Goal: Task Accomplishment & Management: Complete application form

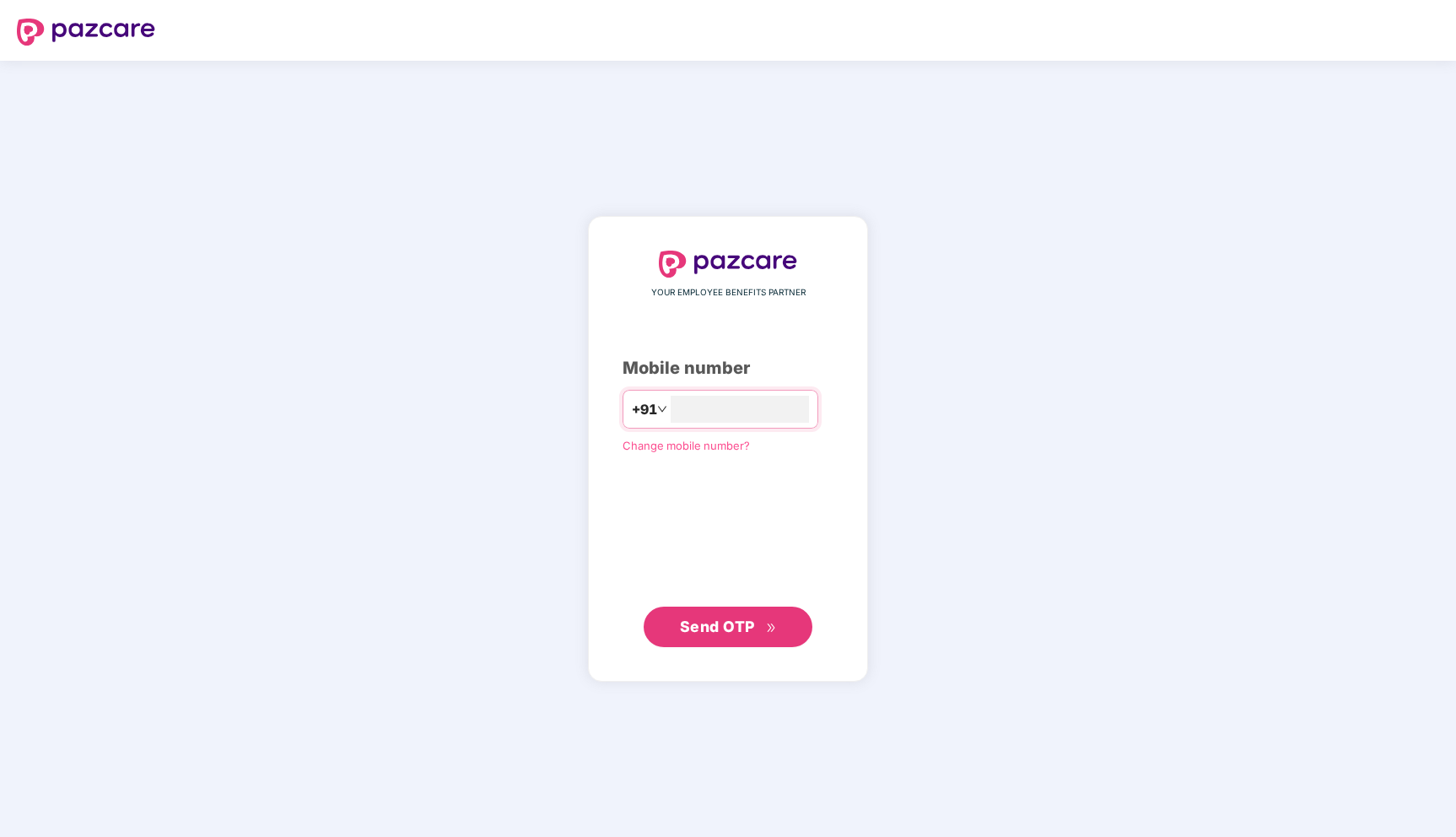
type input "**********"
click at [754, 612] on button "Send OTP" at bounding box center [728, 626] width 169 height 41
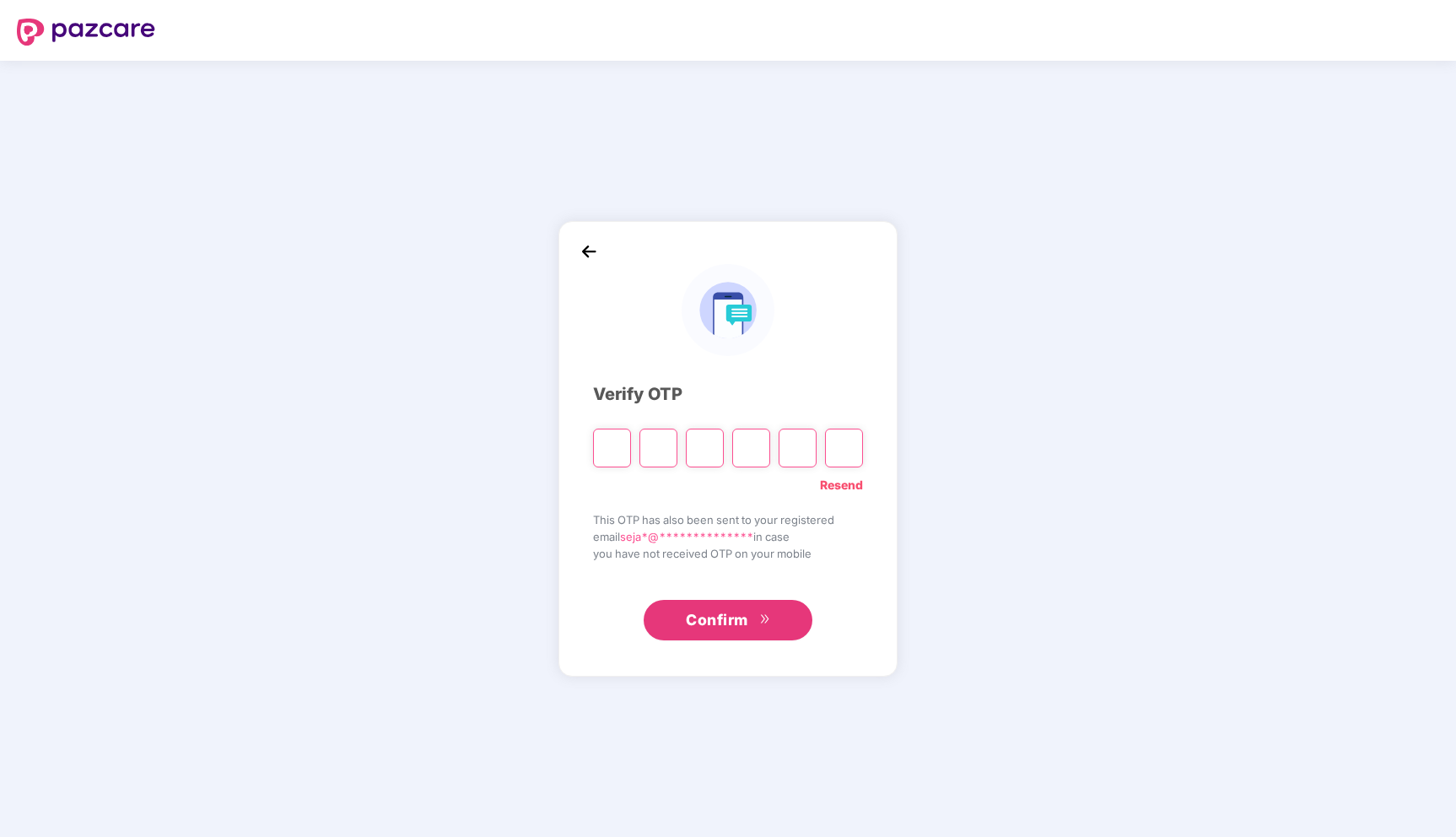
type input "*"
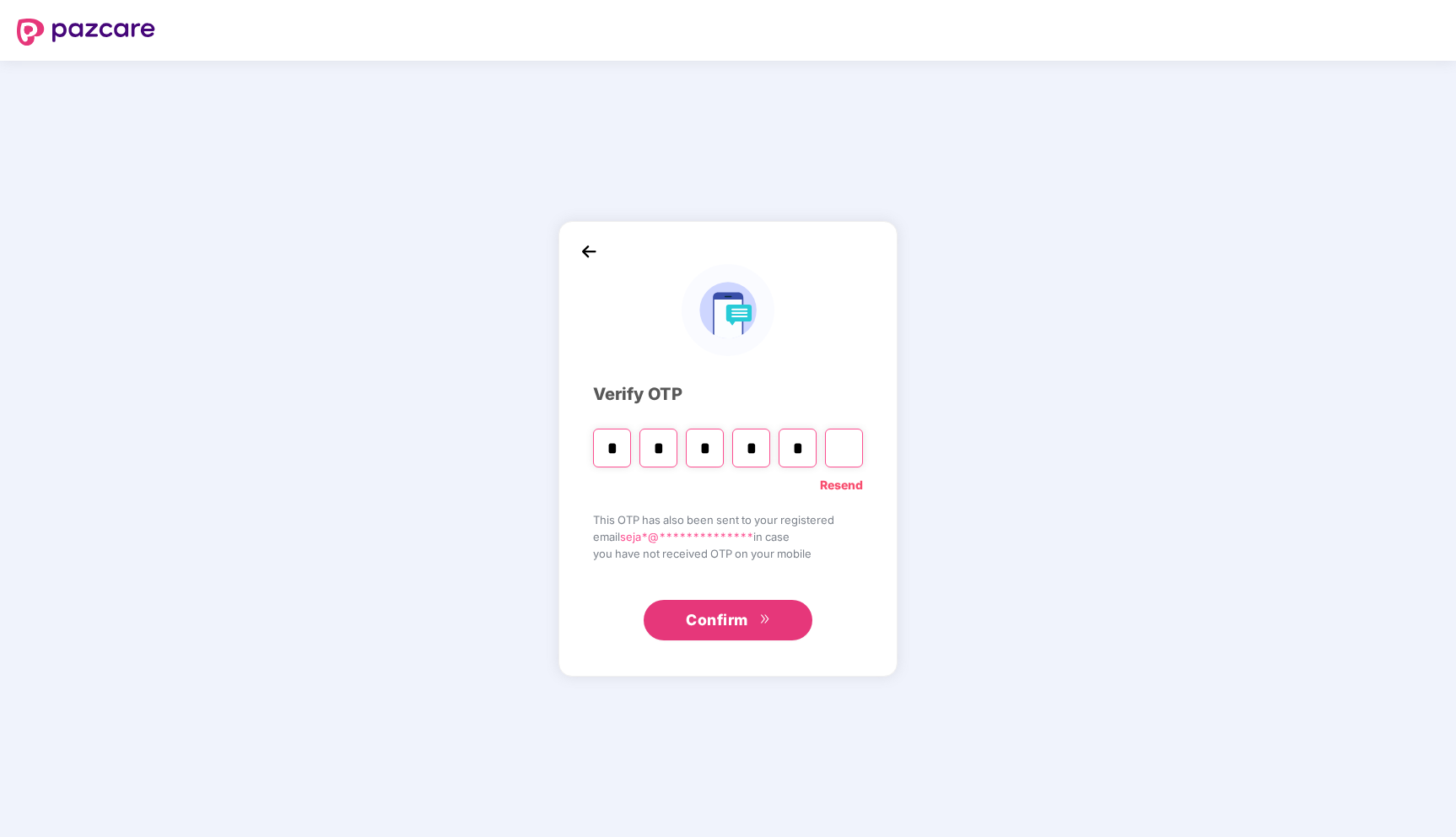
type input "*"
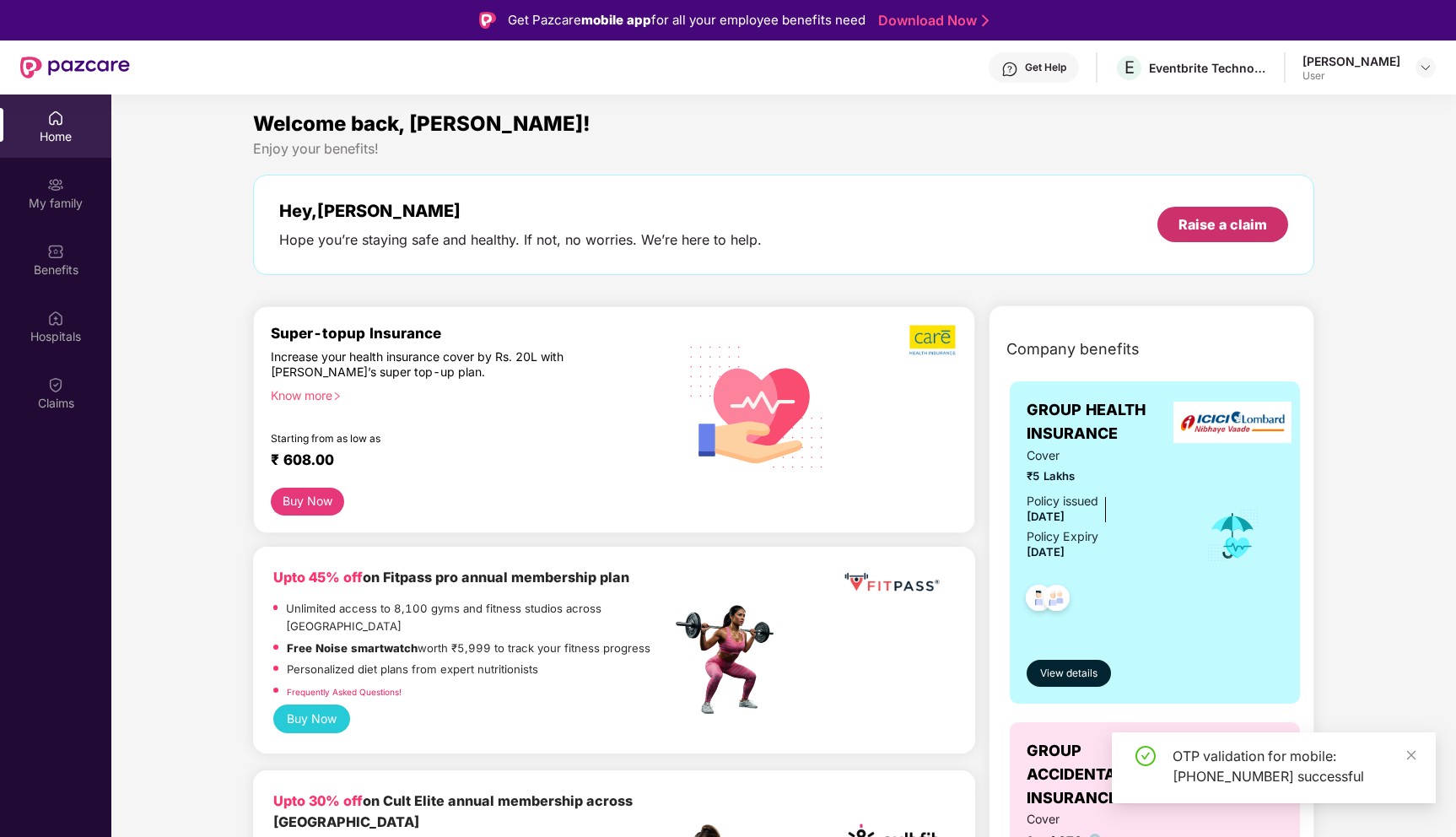
click at [1249, 214] on div "Raise a claim" at bounding box center [1223, 224] width 131 height 36
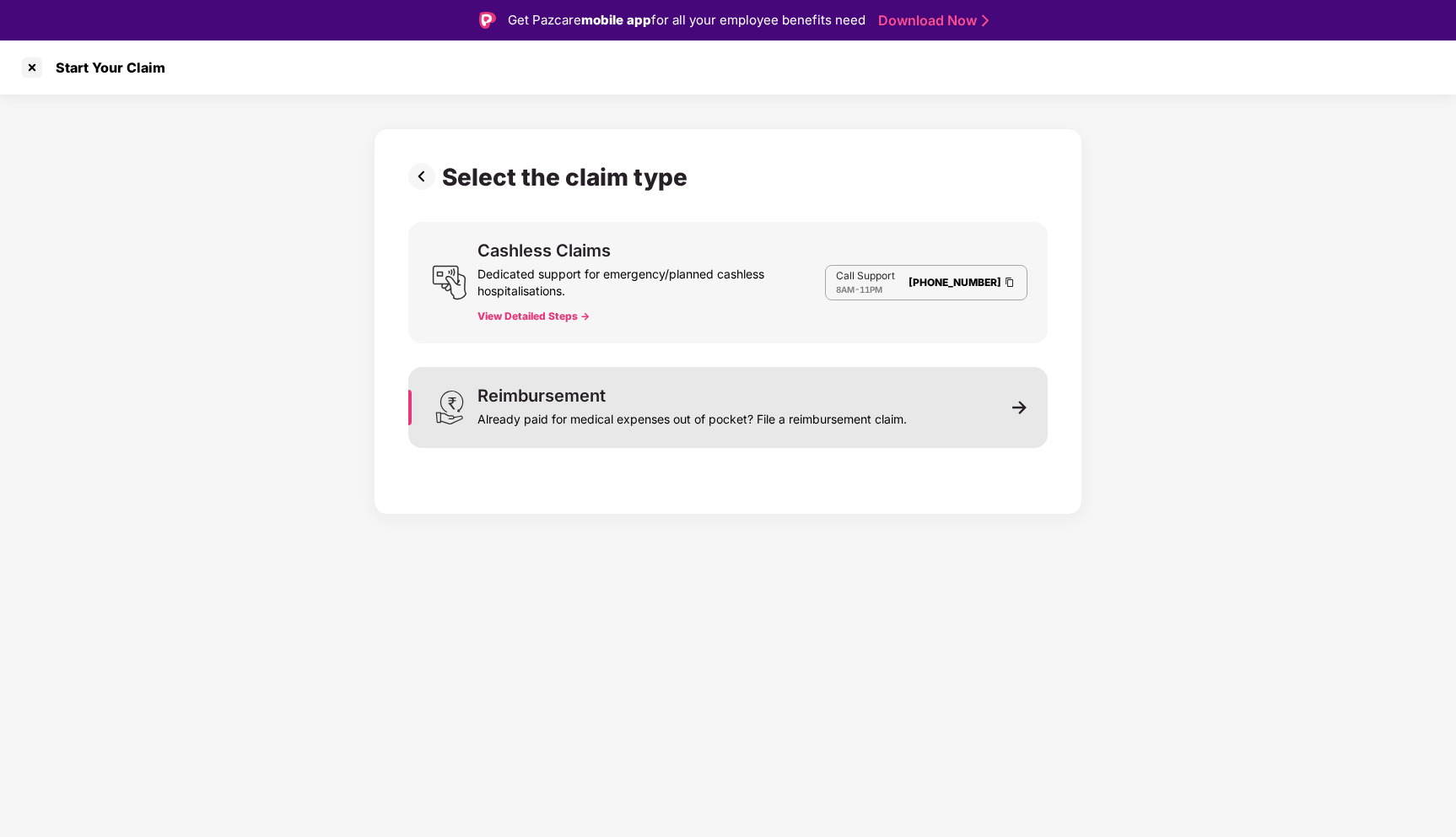
click at [807, 404] on div "Already paid for medical expenses out of pocket? File a reimbursement claim." at bounding box center [692, 416] width 429 height 23
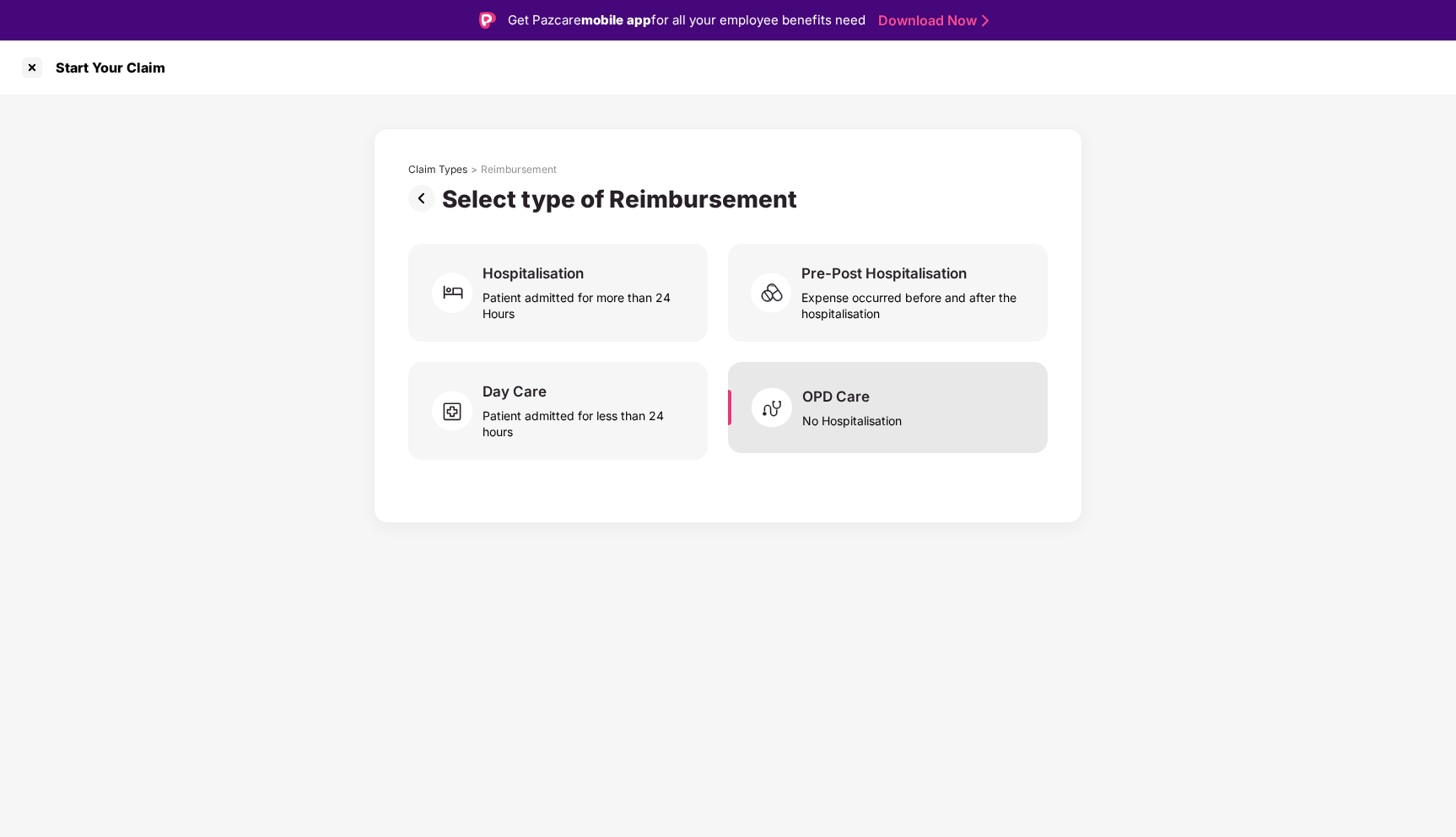
click at [842, 423] on div "No Hospitalisation" at bounding box center [852, 417] width 100 height 22
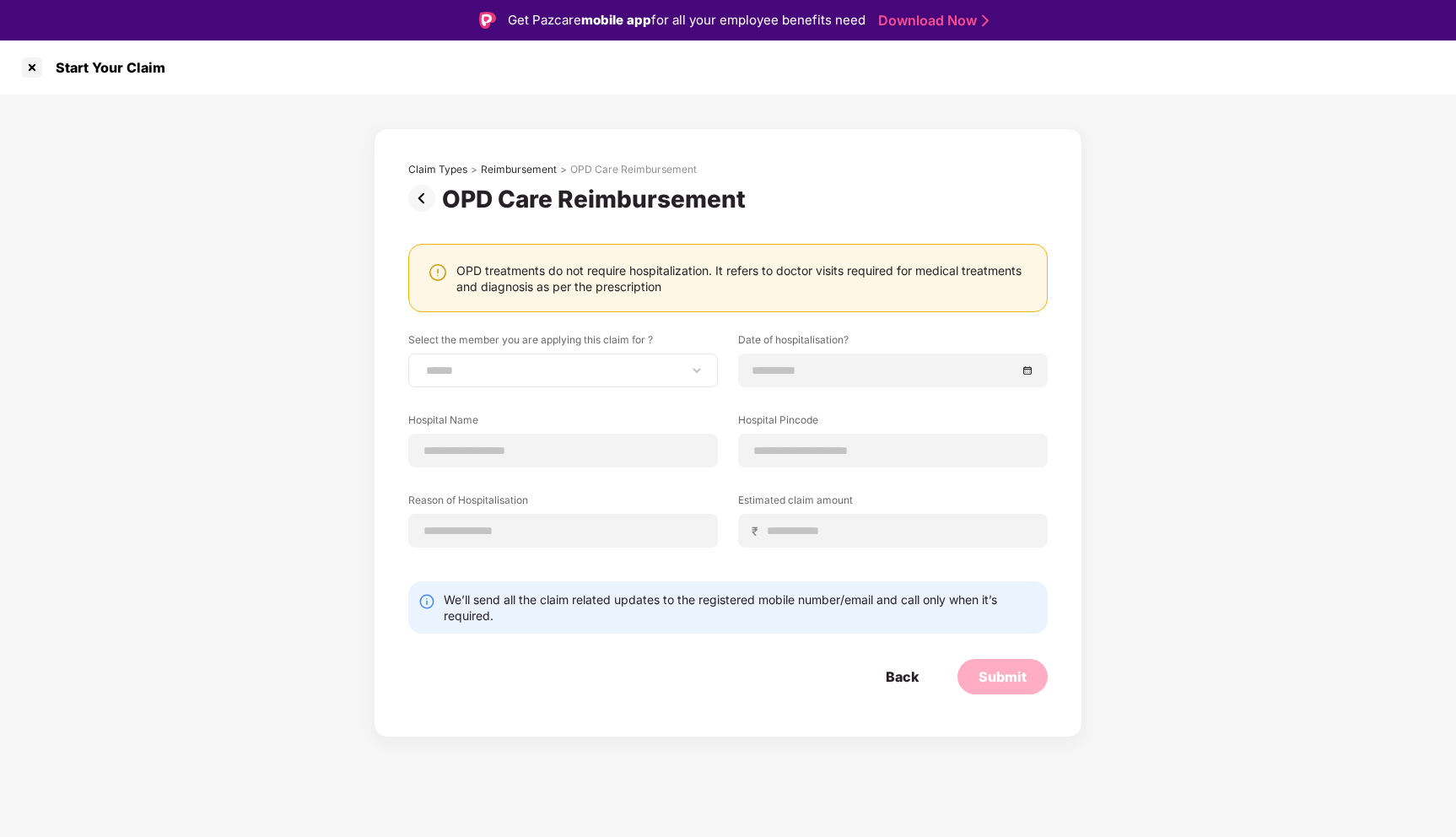
click at [645, 361] on div "**********" at bounding box center [563, 370] width 310 height 34
click at [689, 368] on select "**********" at bounding box center [563, 371] width 281 height 14
select select "**********"
click at [423, 364] on select "**********" at bounding box center [563, 371] width 281 height 14
click at [796, 372] on input at bounding box center [884, 370] width 264 height 18
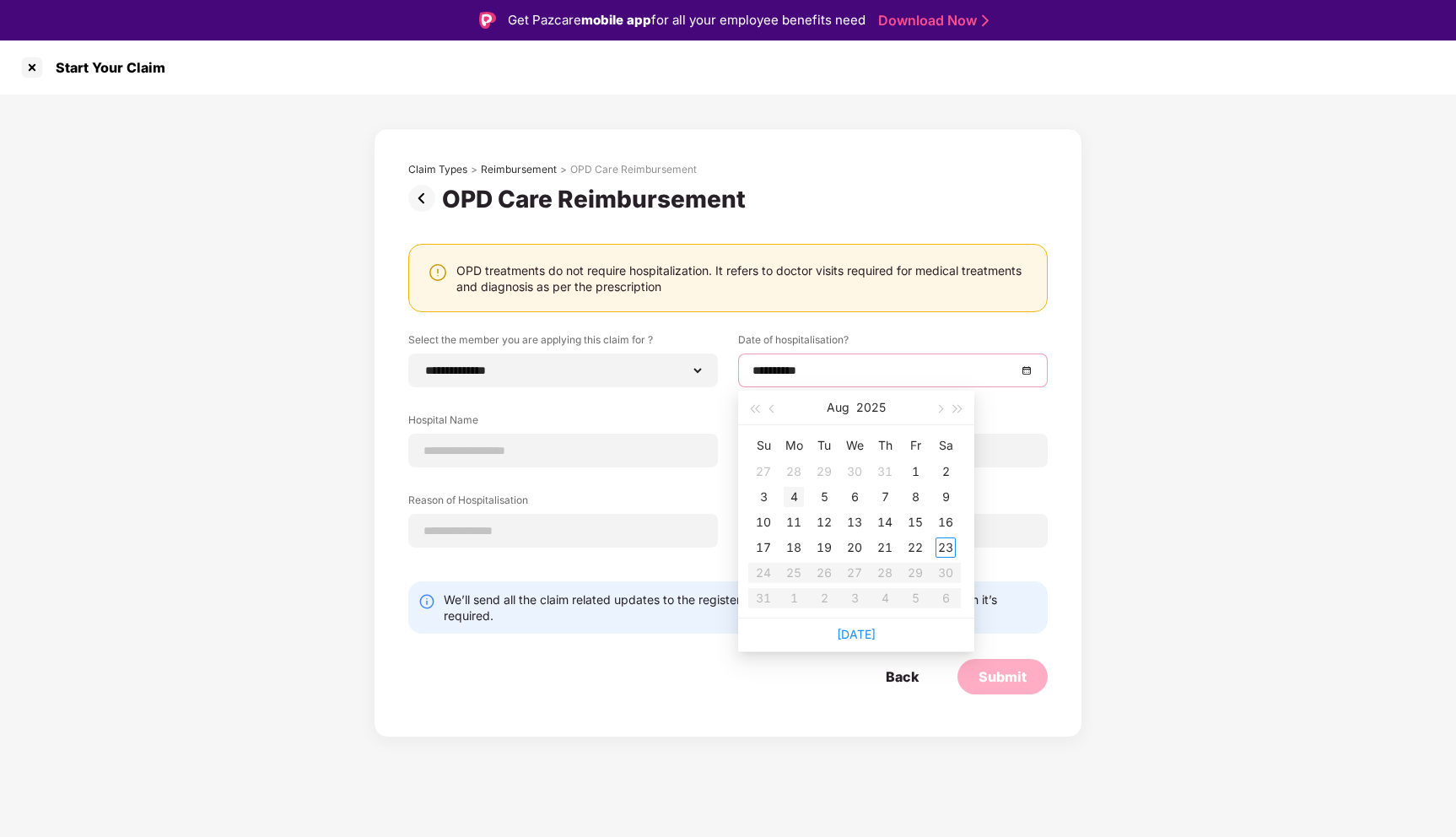
type input "**********"
click at [796, 499] on div "4" at bounding box center [794, 497] width 20 height 20
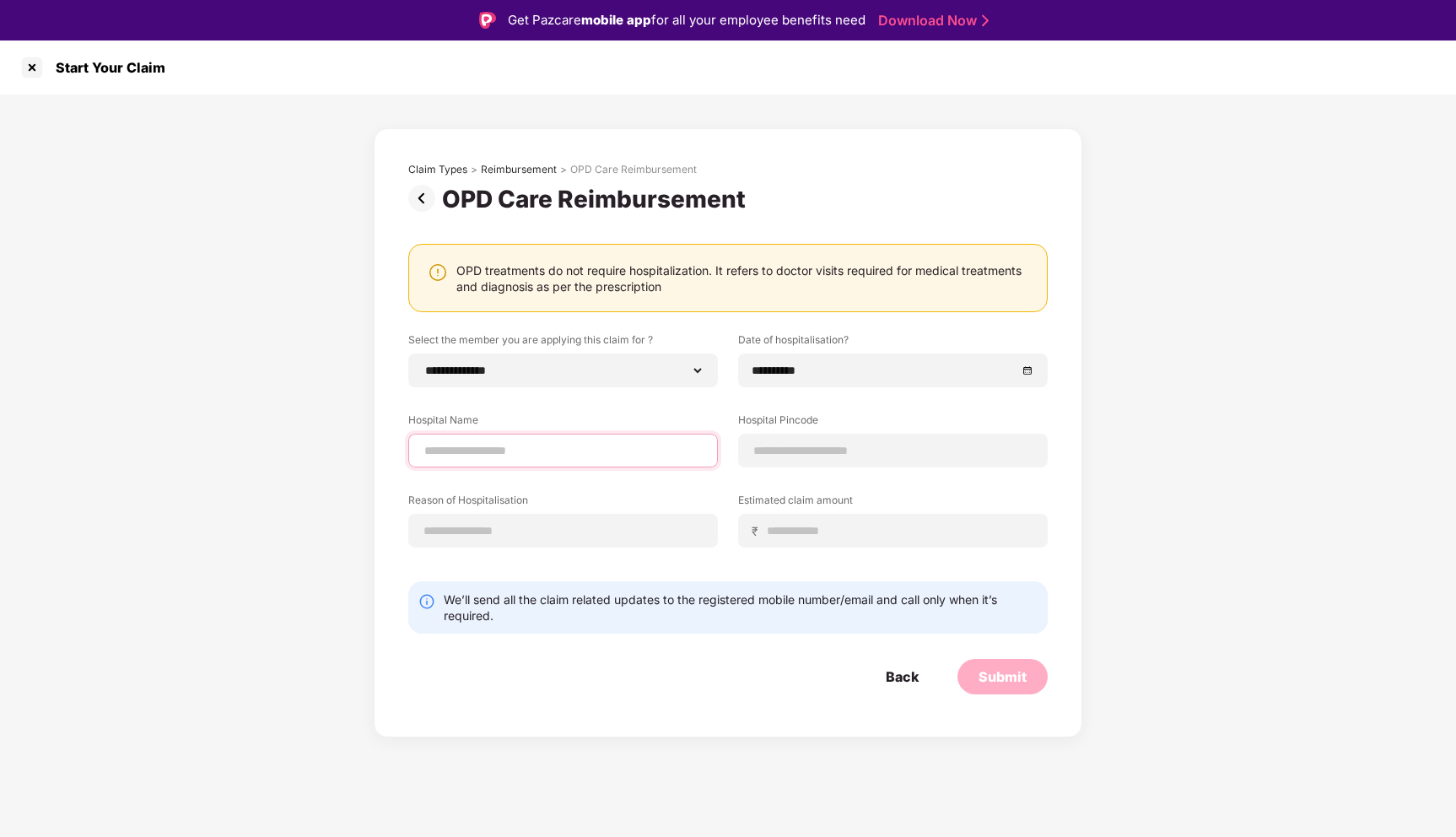
click at [577, 455] on input at bounding box center [563, 452] width 281 height 17
type input "**********"
click at [816, 438] on div at bounding box center [893, 451] width 310 height 34
click at [811, 450] on input at bounding box center [892, 452] width 281 height 17
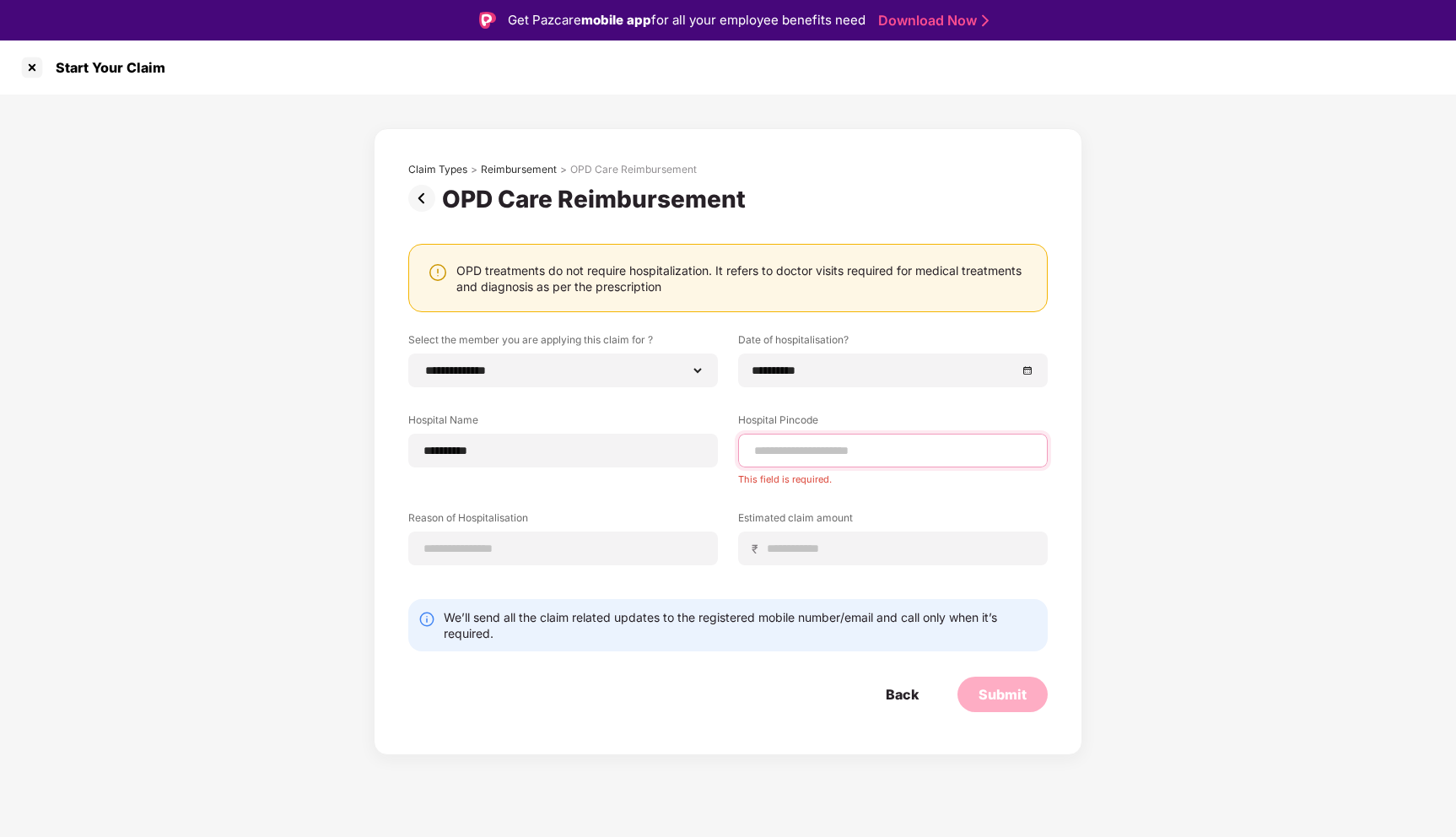
click at [823, 454] on input at bounding box center [892, 452] width 281 height 17
type input "******"
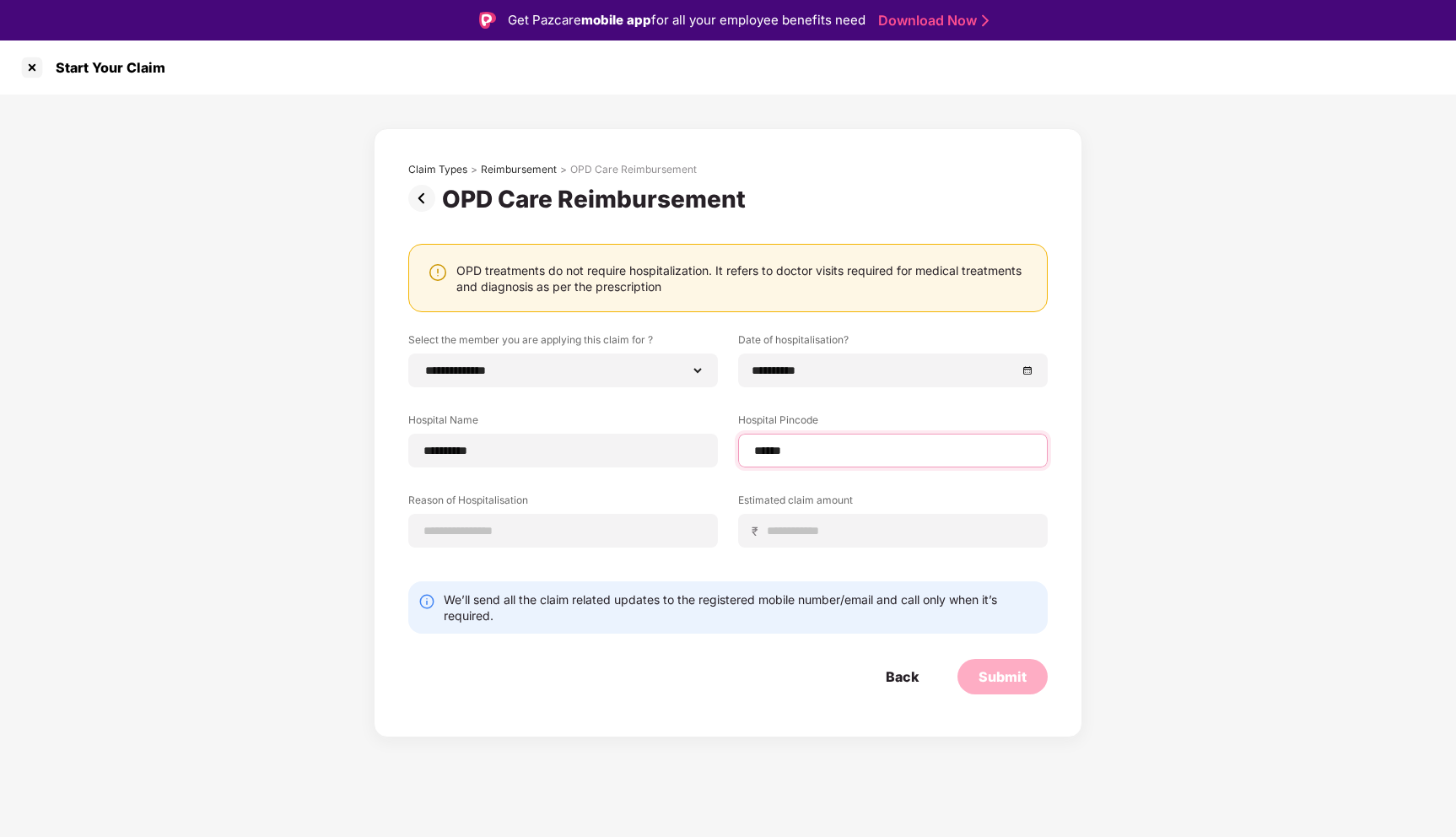
select select "******"
select select "**********"
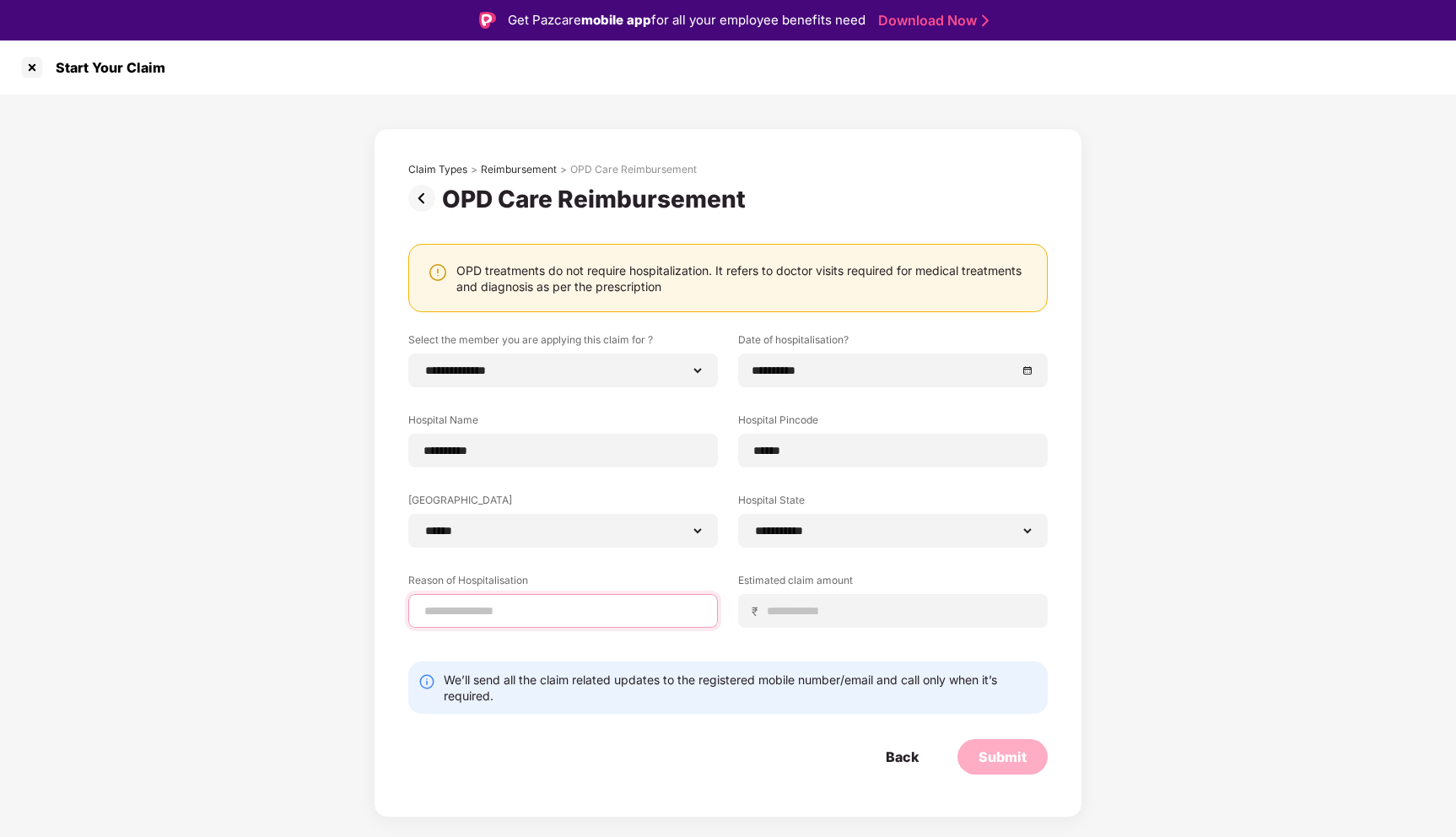
click at [552, 618] on input at bounding box center [563, 612] width 281 height 17
type input "******"
click at [804, 613] on input at bounding box center [900, 612] width 268 height 17
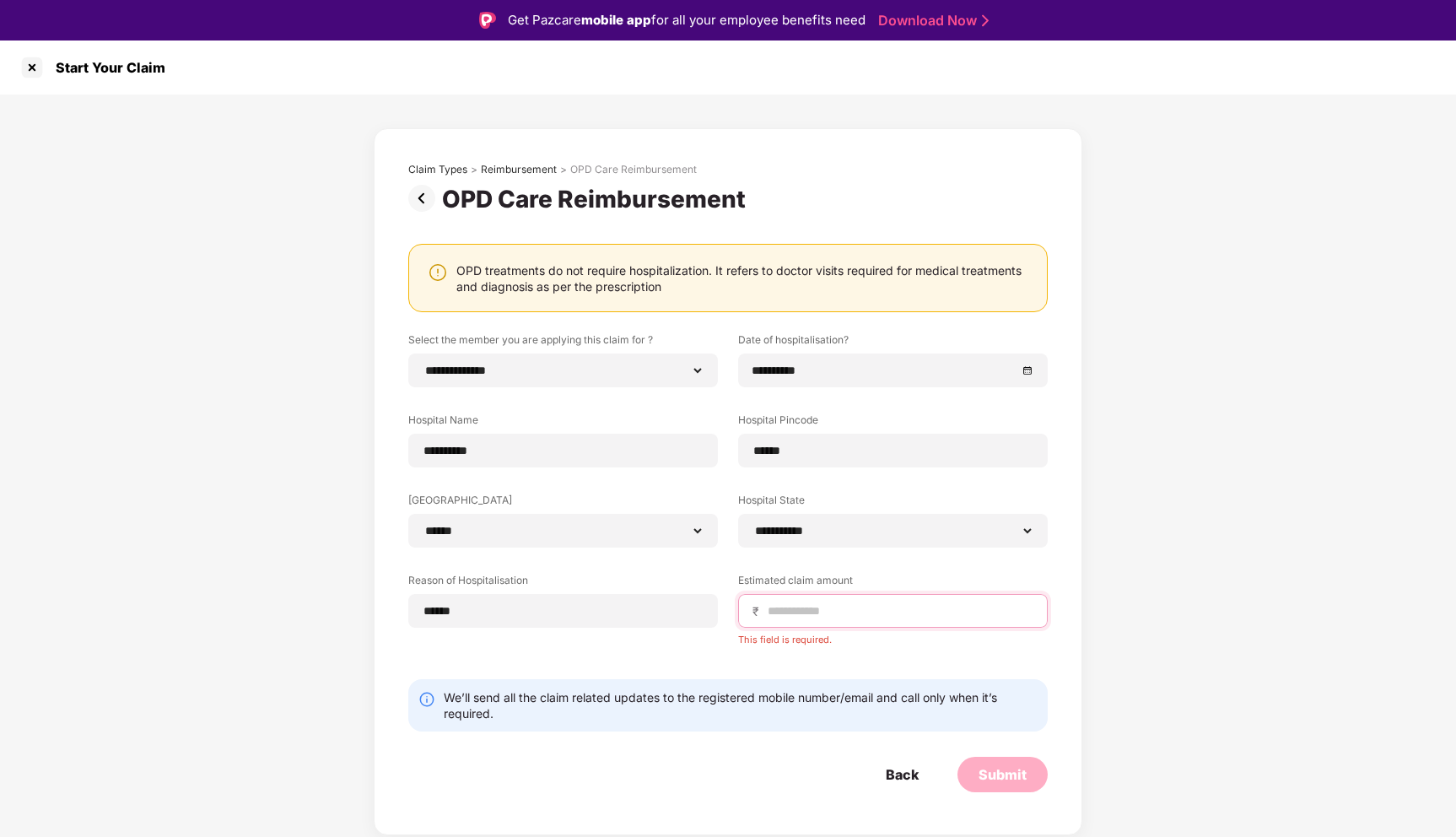
click at [786, 611] on input at bounding box center [900, 612] width 268 height 17
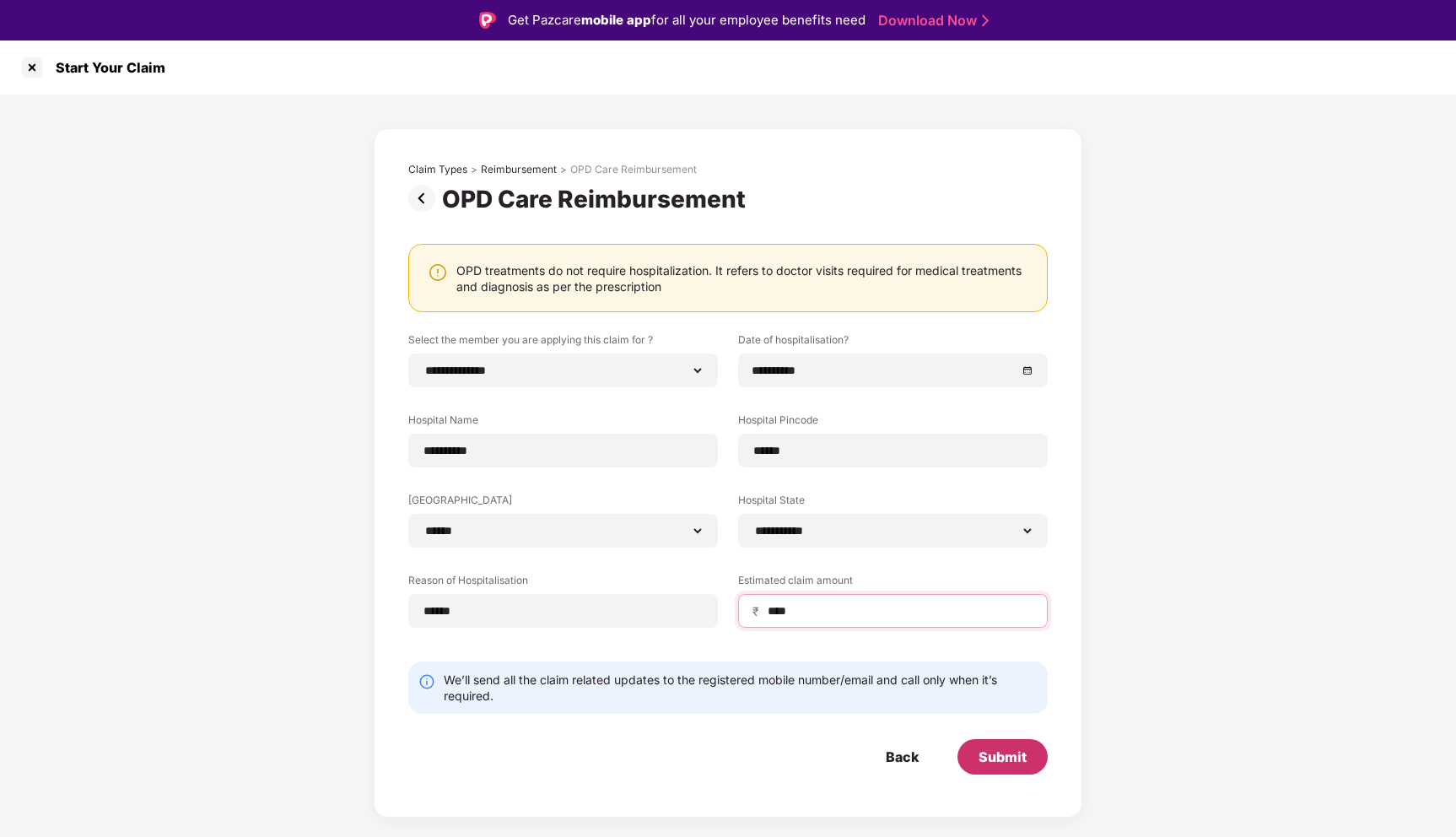
type input "****"
click at [984, 766] on div "Submit" at bounding box center [1003, 757] width 90 height 36
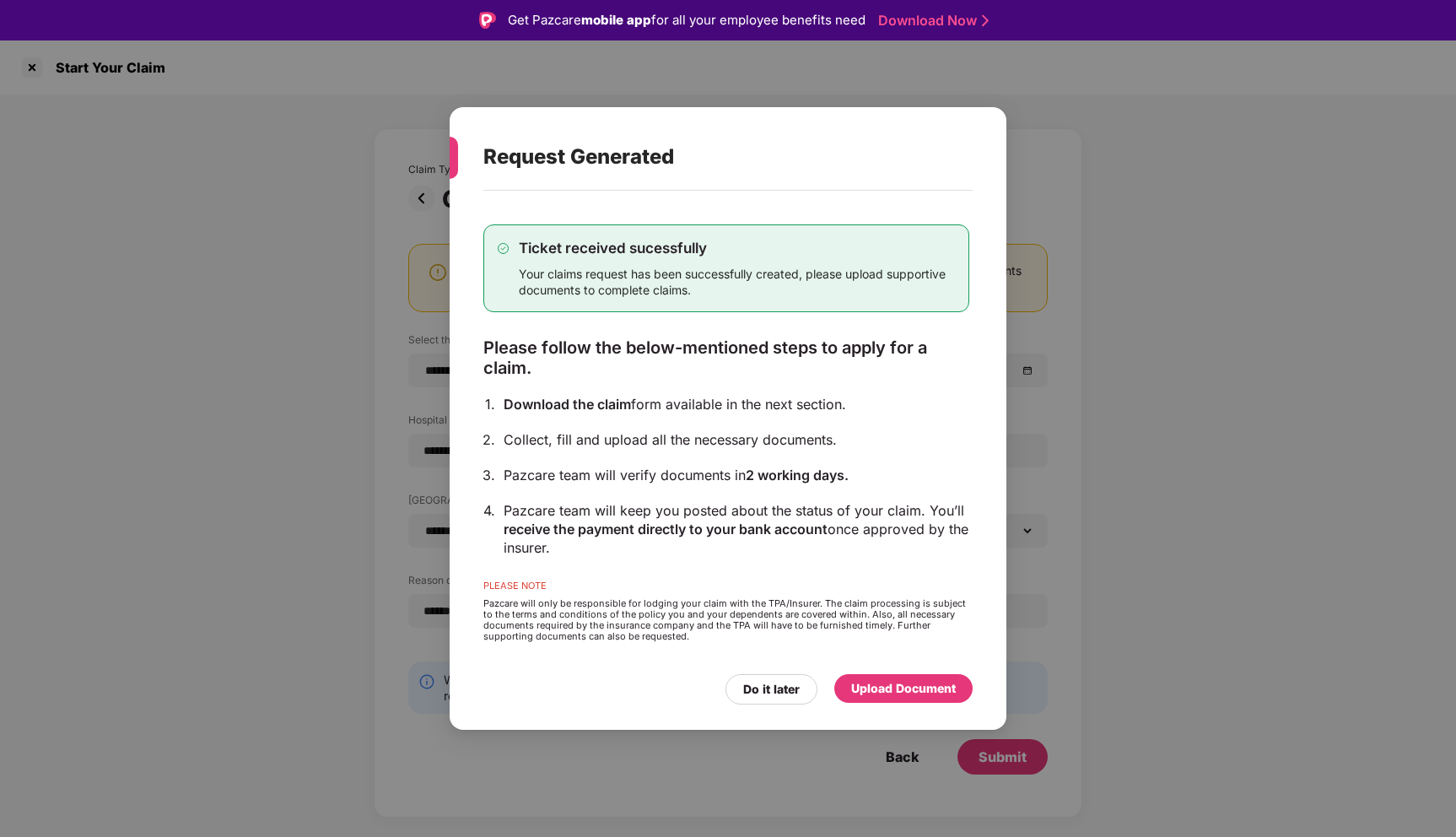
click at [882, 691] on div "Upload Document" at bounding box center [904, 688] width 105 height 18
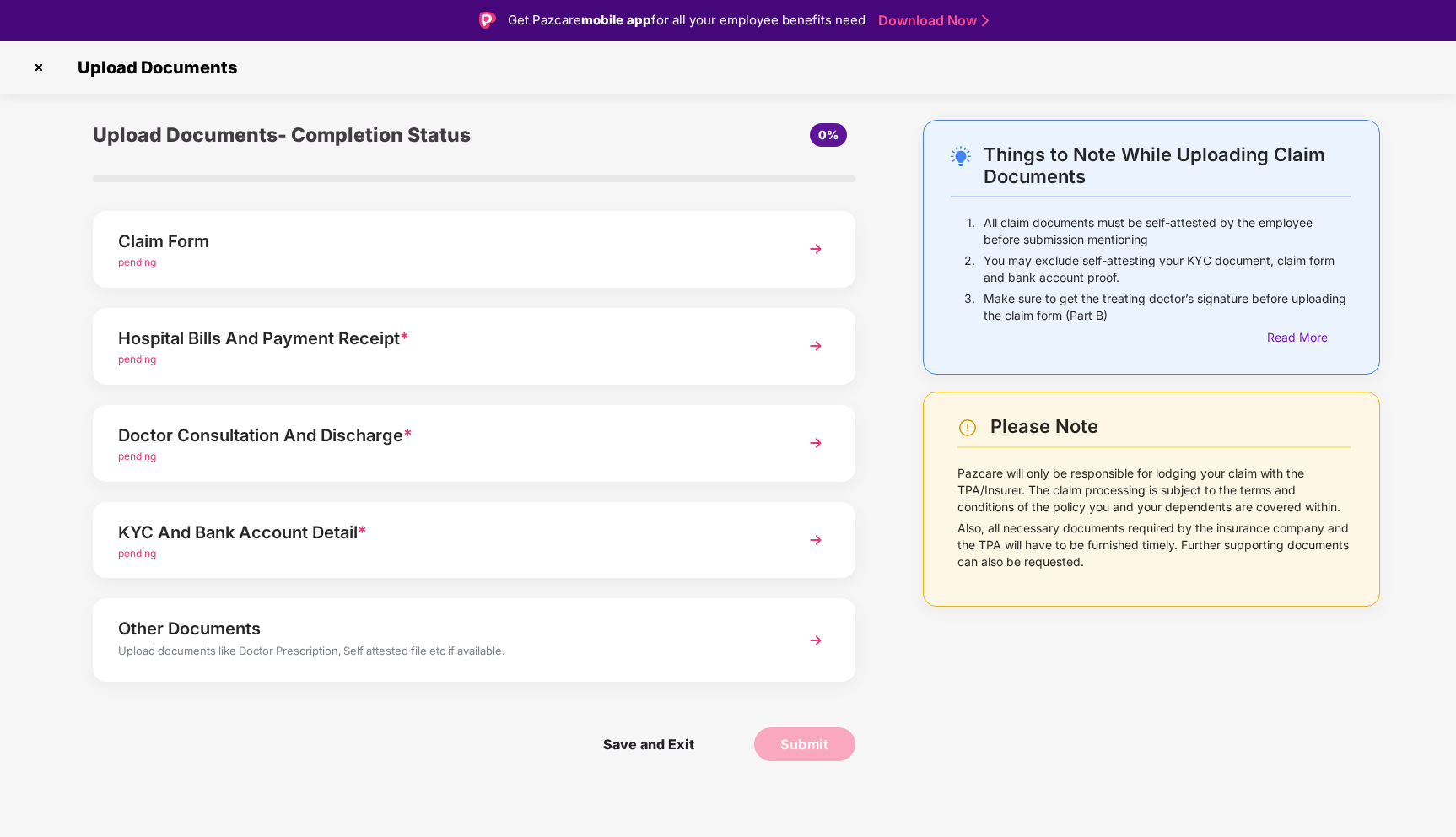
click at [823, 237] on img at bounding box center [815, 249] width 30 height 30
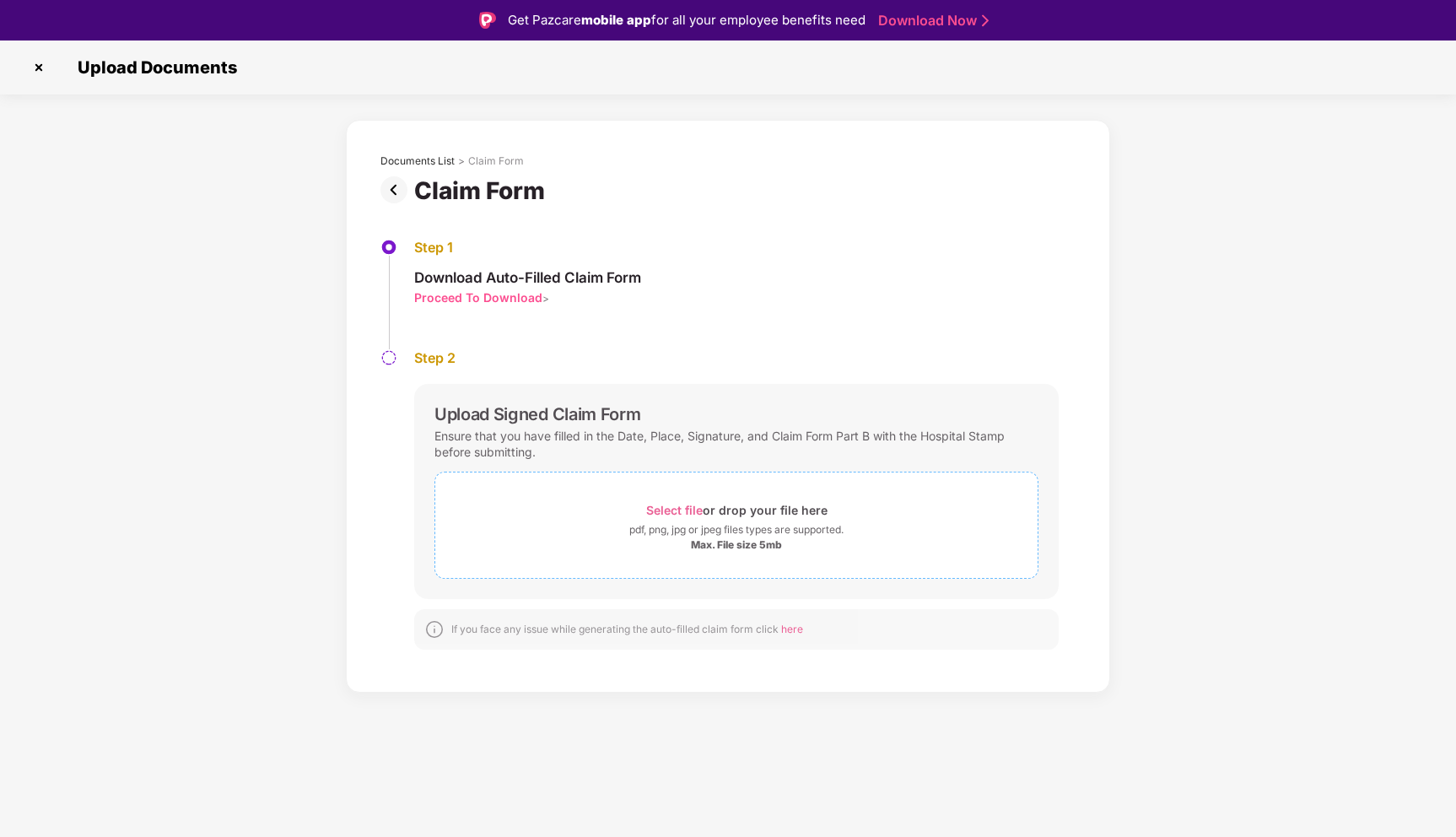
click at [693, 507] on span "Select file" at bounding box center [675, 510] width 56 height 15
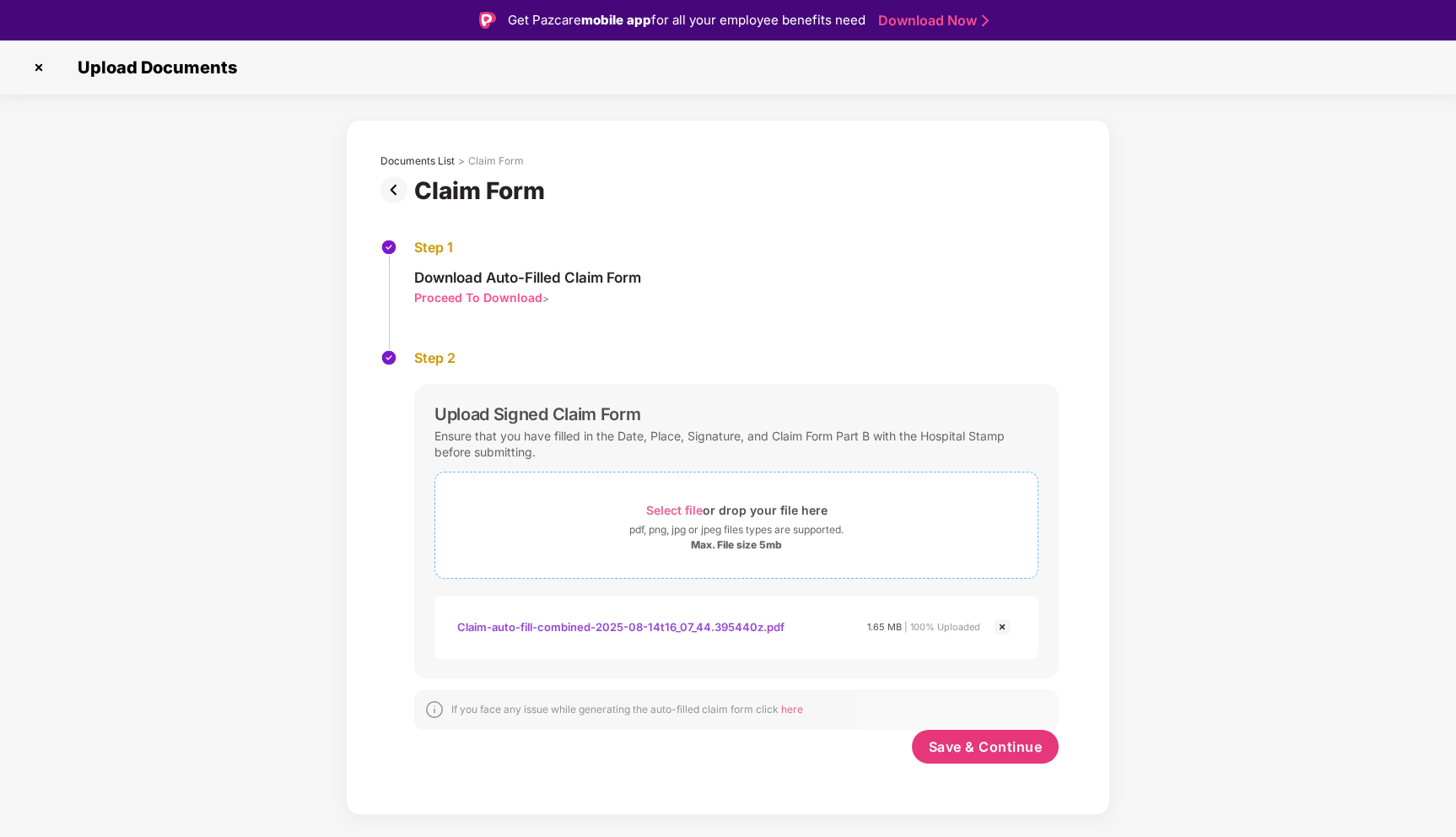
scroll to position [41, 0]
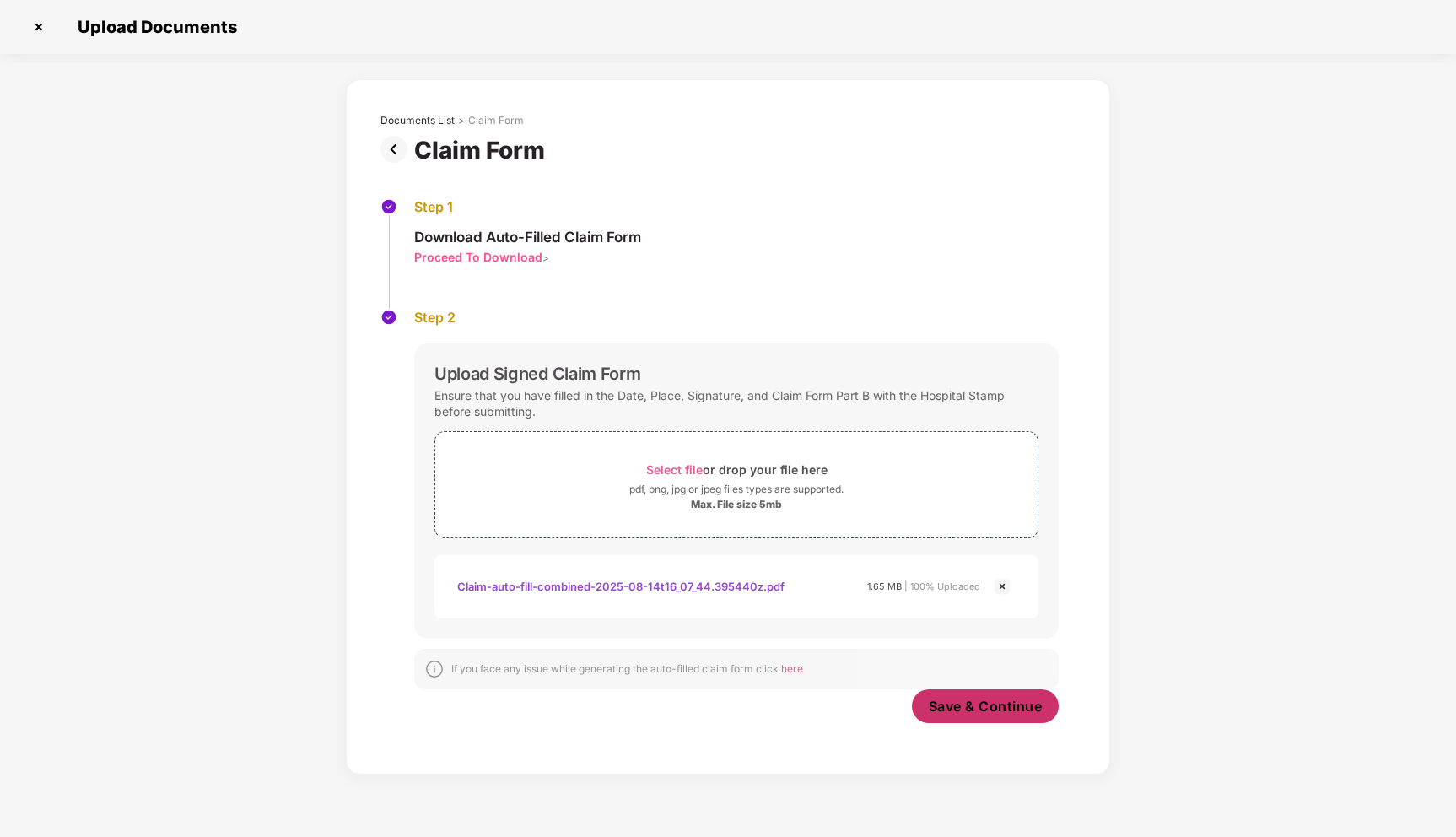
click at [957, 698] on span "Save & Continue" at bounding box center [985, 706] width 114 height 18
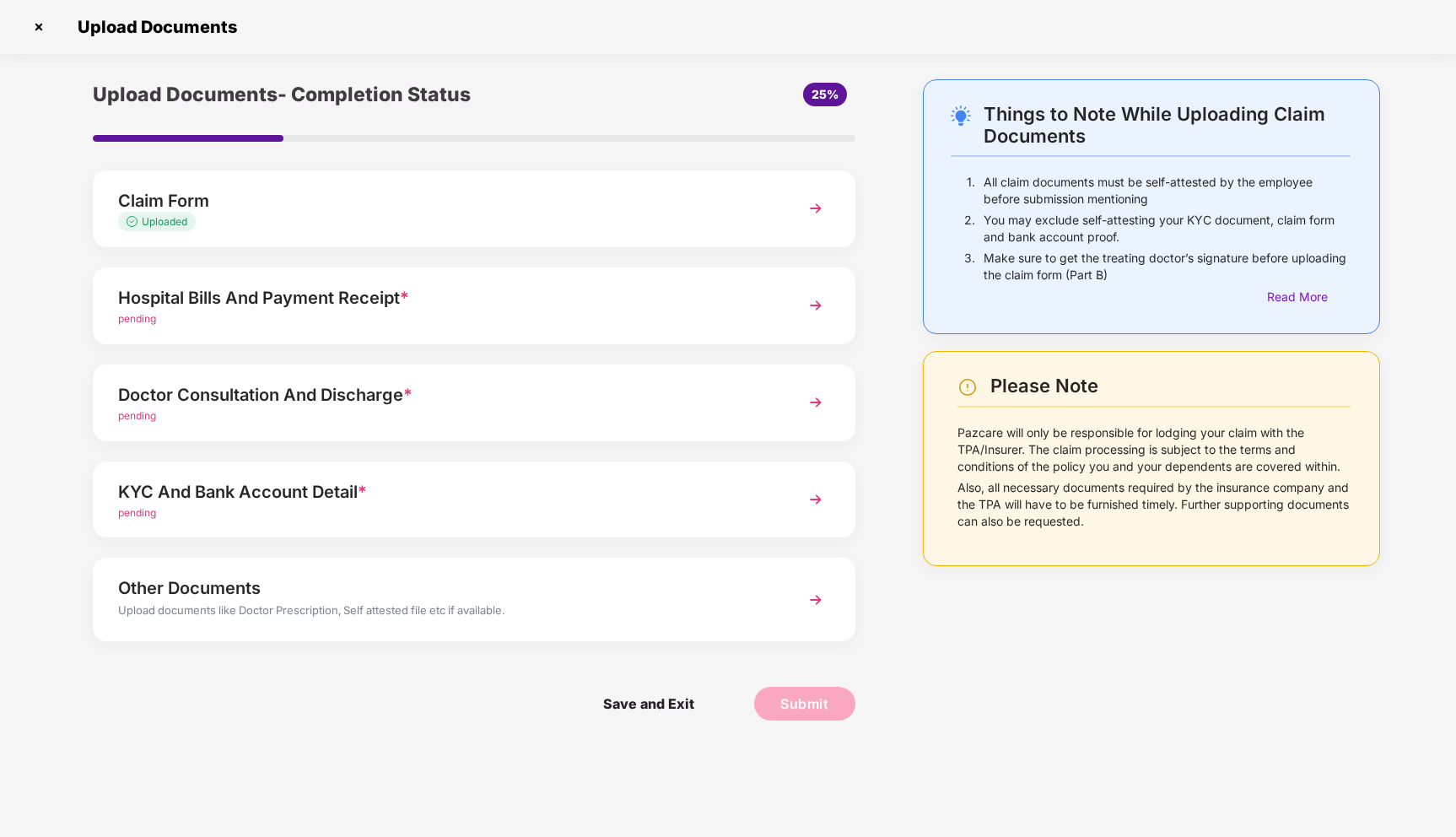
click at [625, 320] on div "pending" at bounding box center [445, 319] width 652 height 17
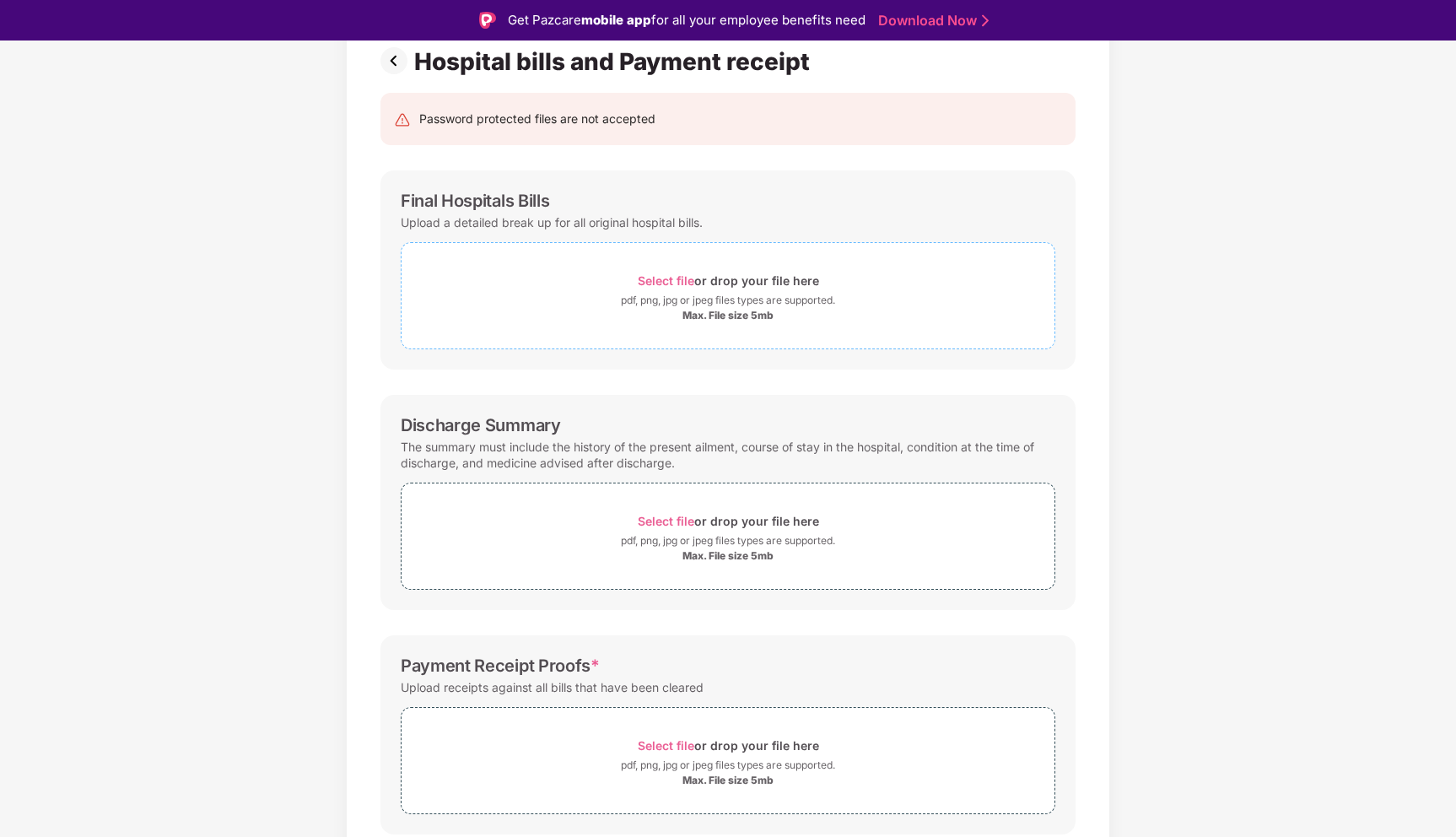
scroll to position [188, 0]
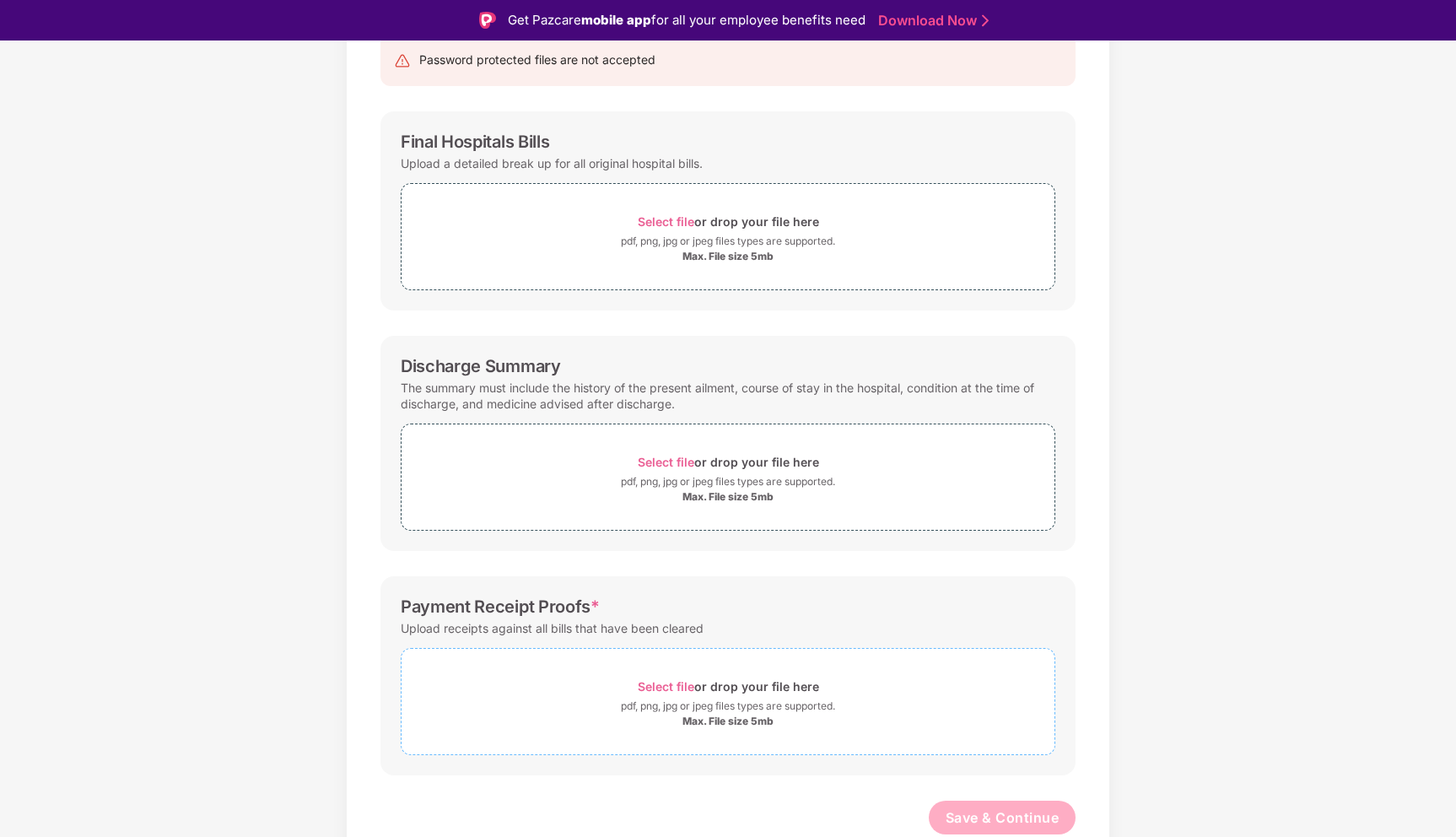
click at [664, 682] on span "Select file" at bounding box center [666, 686] width 56 height 15
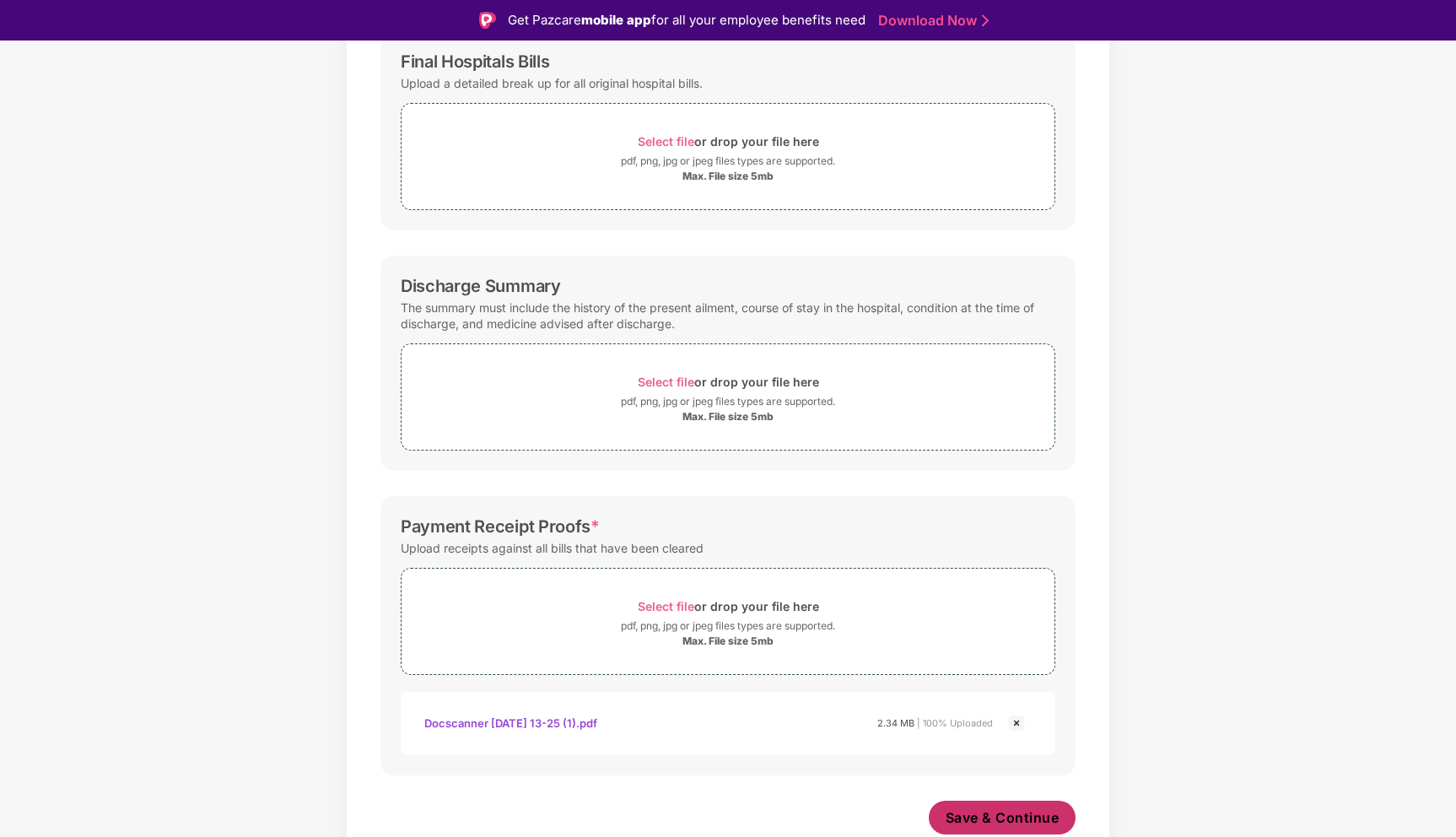
scroll to position [268, 0]
click at [986, 820] on span "Save & Continue" at bounding box center [1003, 818] width 114 height 18
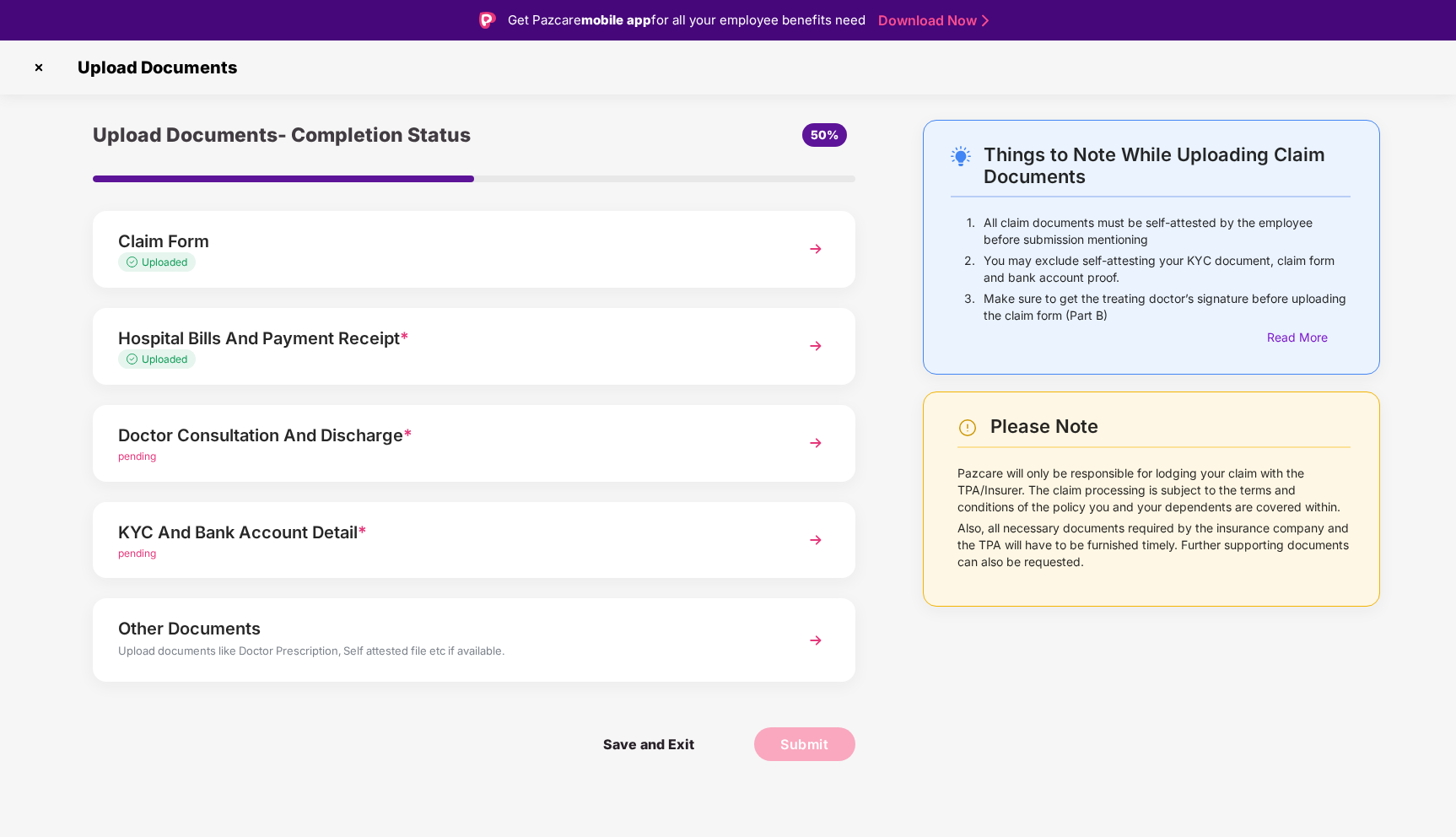
click at [806, 443] on img at bounding box center [815, 443] width 30 height 30
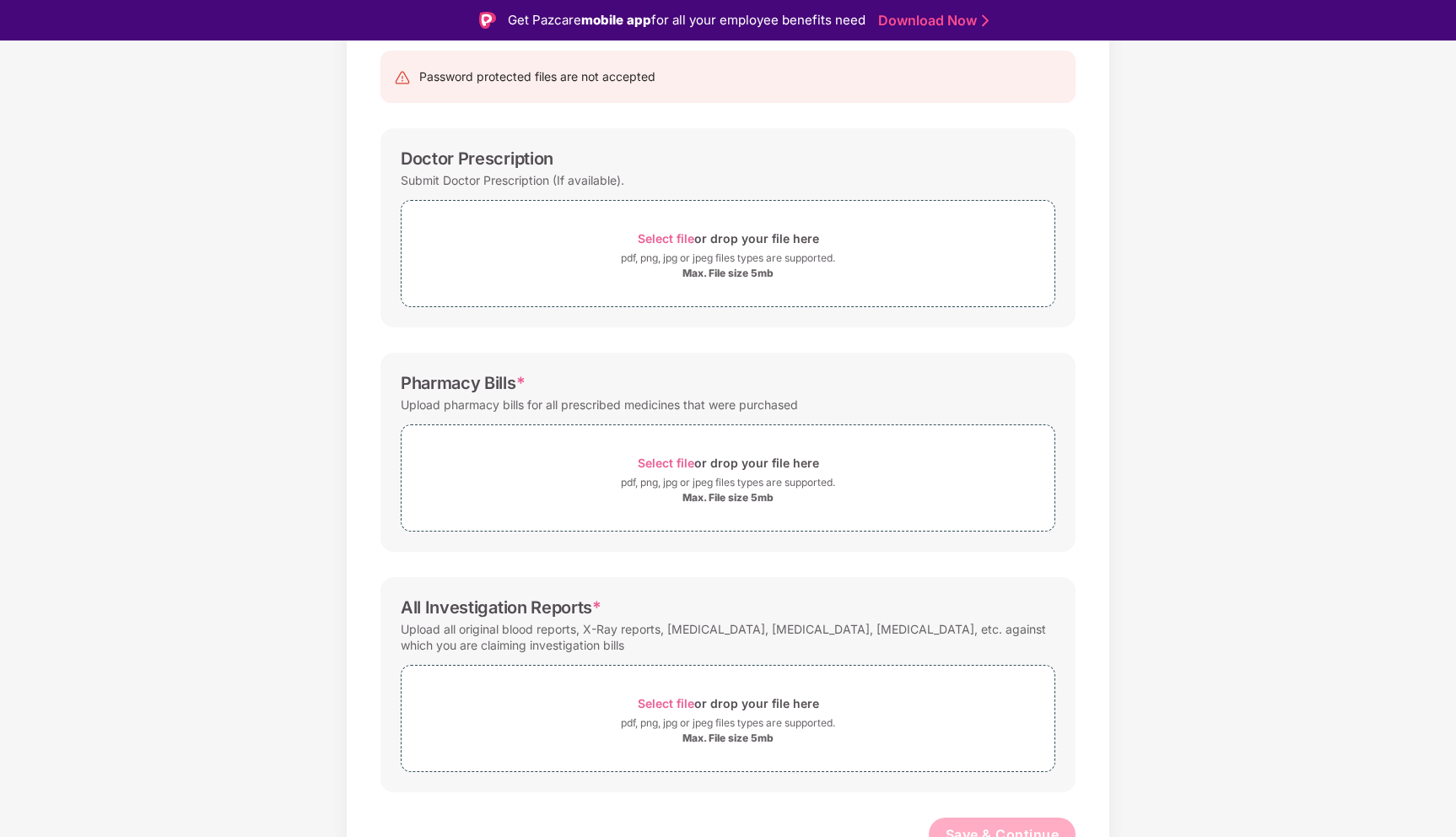
scroll to position [178, 0]
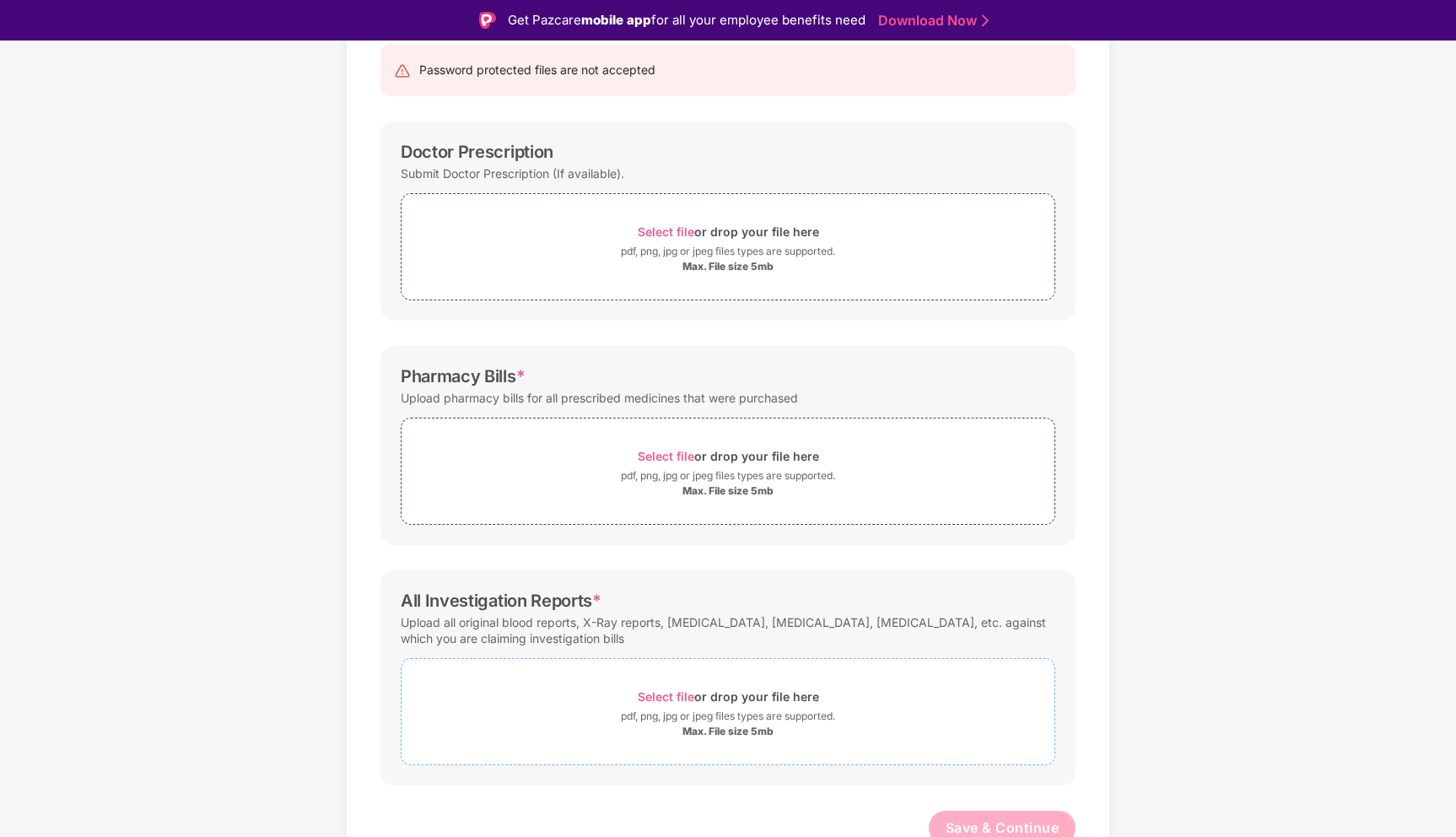
click at [696, 691] on div "Select file or drop your file here" at bounding box center [728, 696] width 182 height 22
click at [667, 455] on span "Select file" at bounding box center [666, 455] width 56 height 15
click at [676, 454] on span "Select file" at bounding box center [666, 455] width 56 height 15
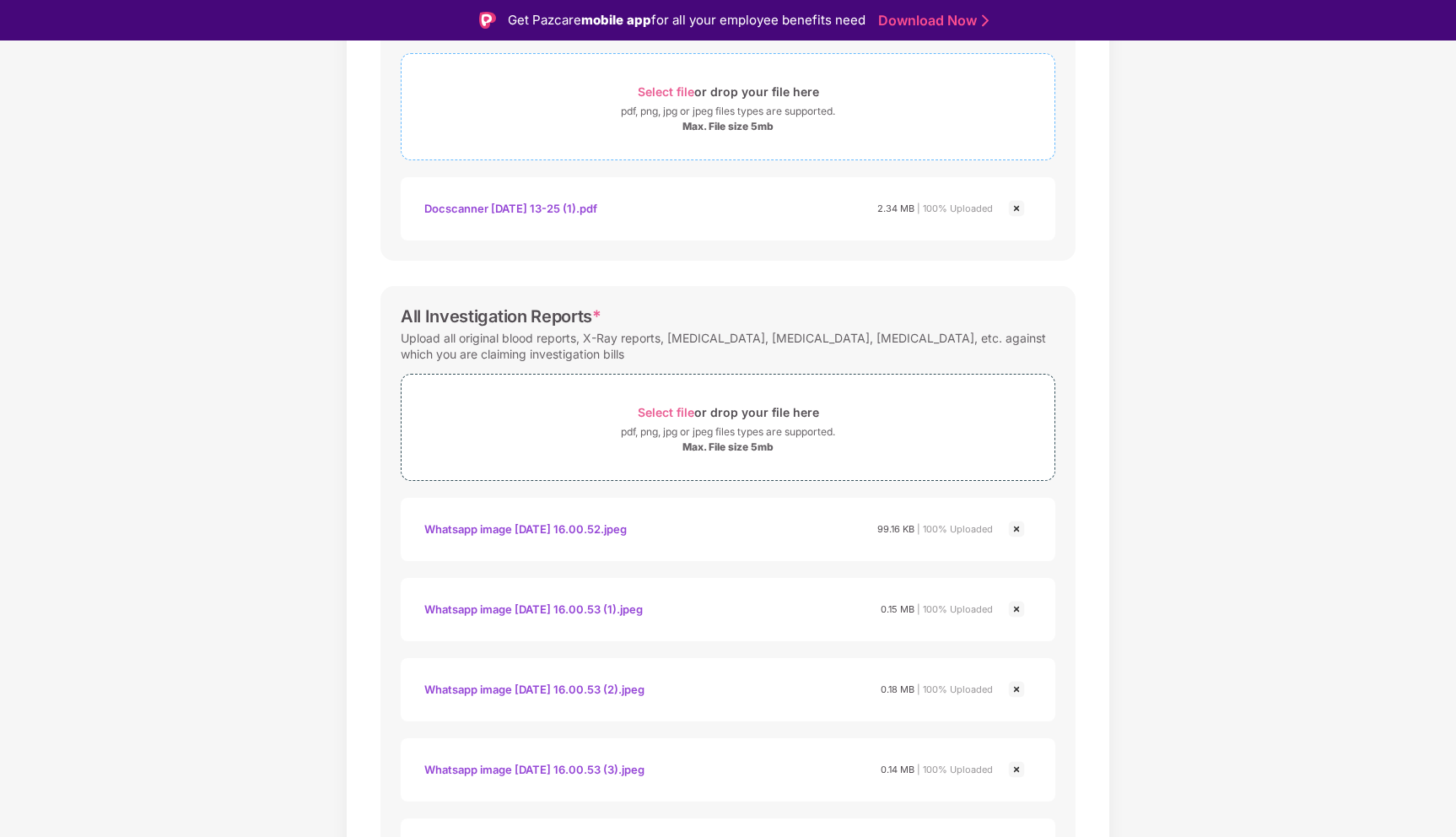
scroll to position [669, 0]
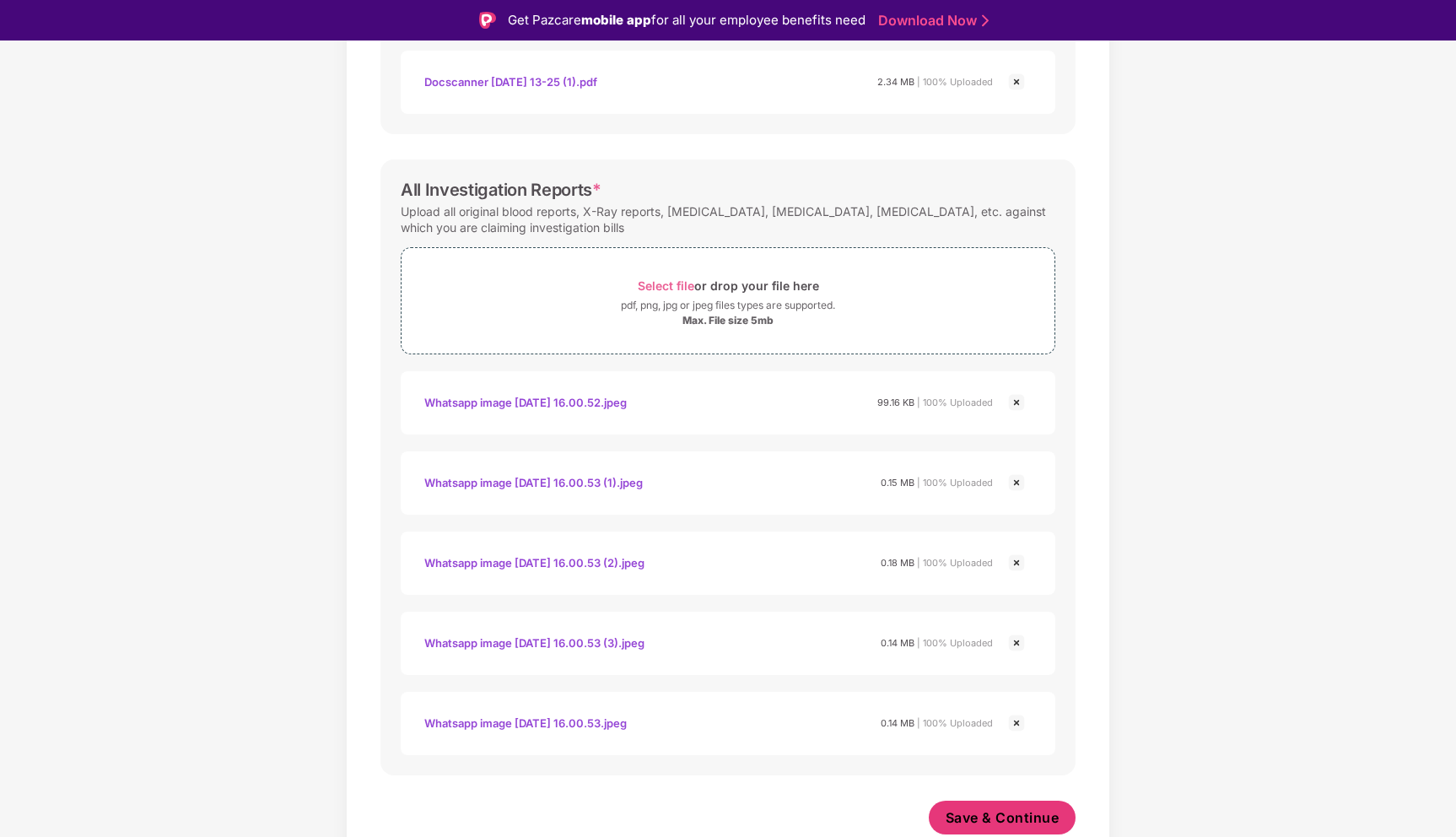
drag, startPoint x: 984, startPoint y: 814, endPoint x: 733, endPoint y: 820, distance: 251.1
click at [733, 820] on div "Save & Continue" at bounding box center [728, 821] width 695 height 42
click at [1016, 402] on img at bounding box center [1016, 402] width 20 height 20
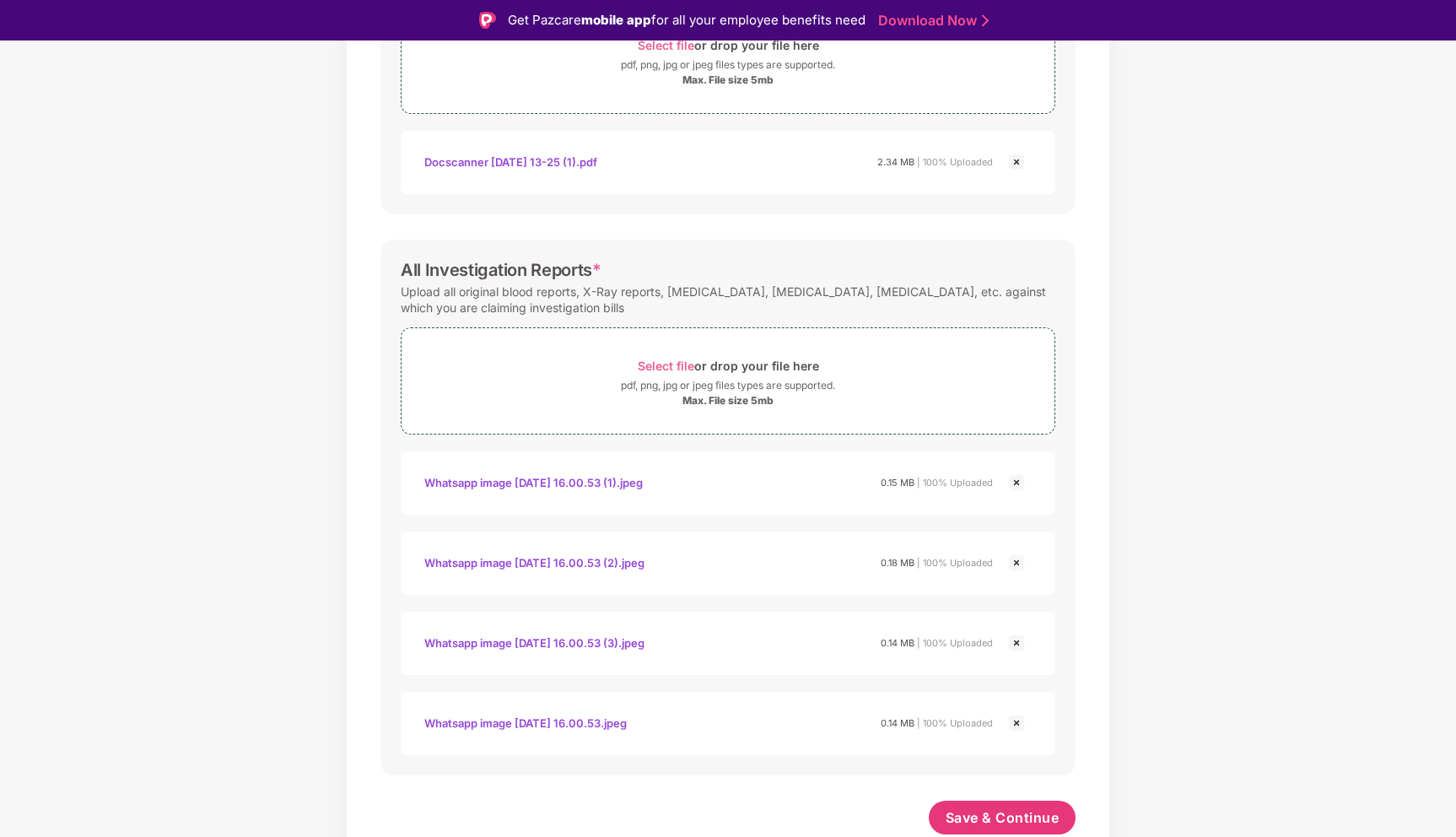
click at [1016, 402] on div "Max. File size 5mb" at bounding box center [728, 401] width 653 height 14
click at [1013, 480] on img at bounding box center [1016, 483] width 20 height 20
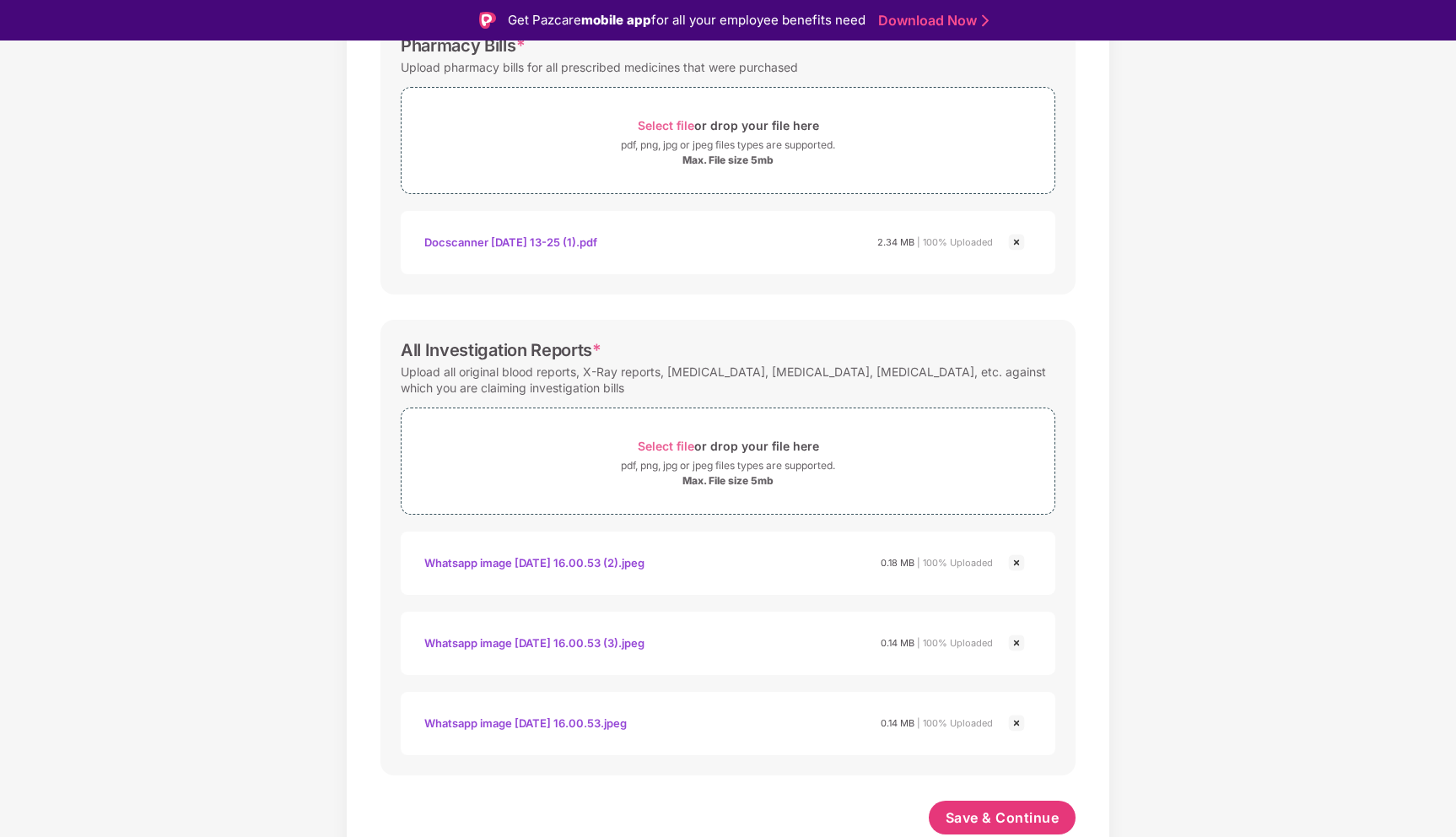
click at [1011, 565] on img at bounding box center [1016, 562] width 20 height 20
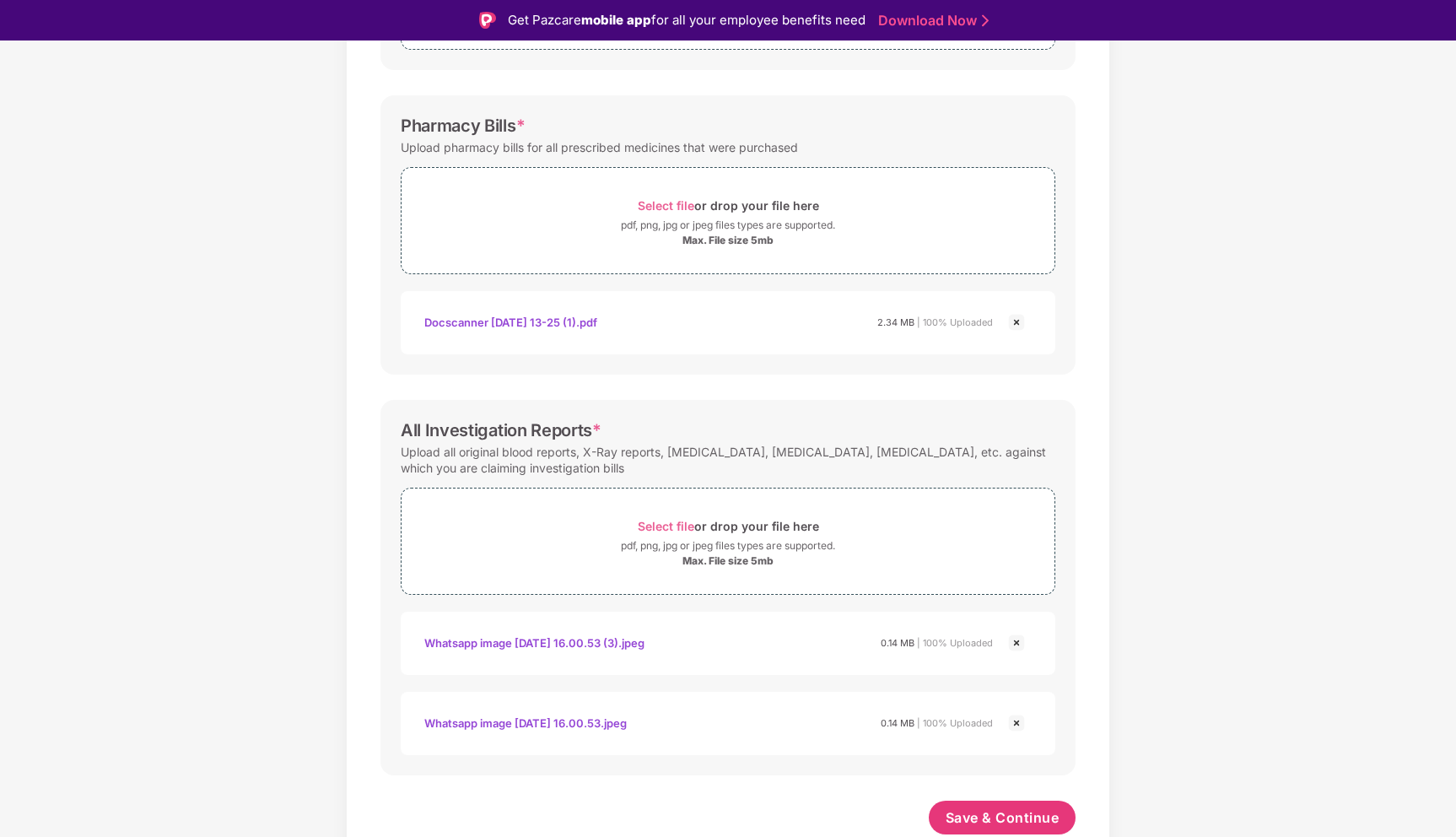
click at [1017, 641] on img at bounding box center [1016, 643] width 20 height 20
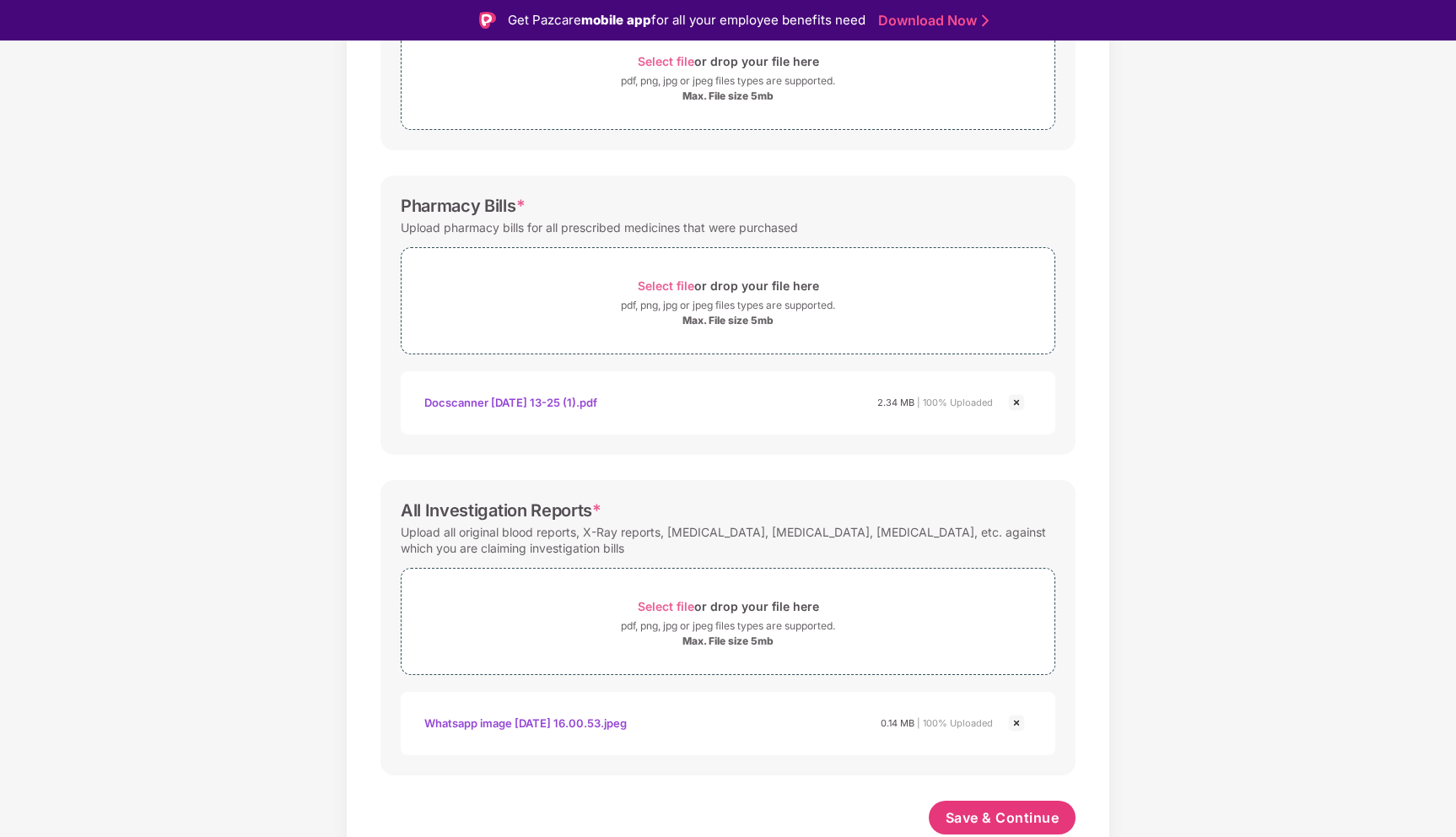
click at [1017, 723] on img at bounding box center [1016, 723] width 20 height 20
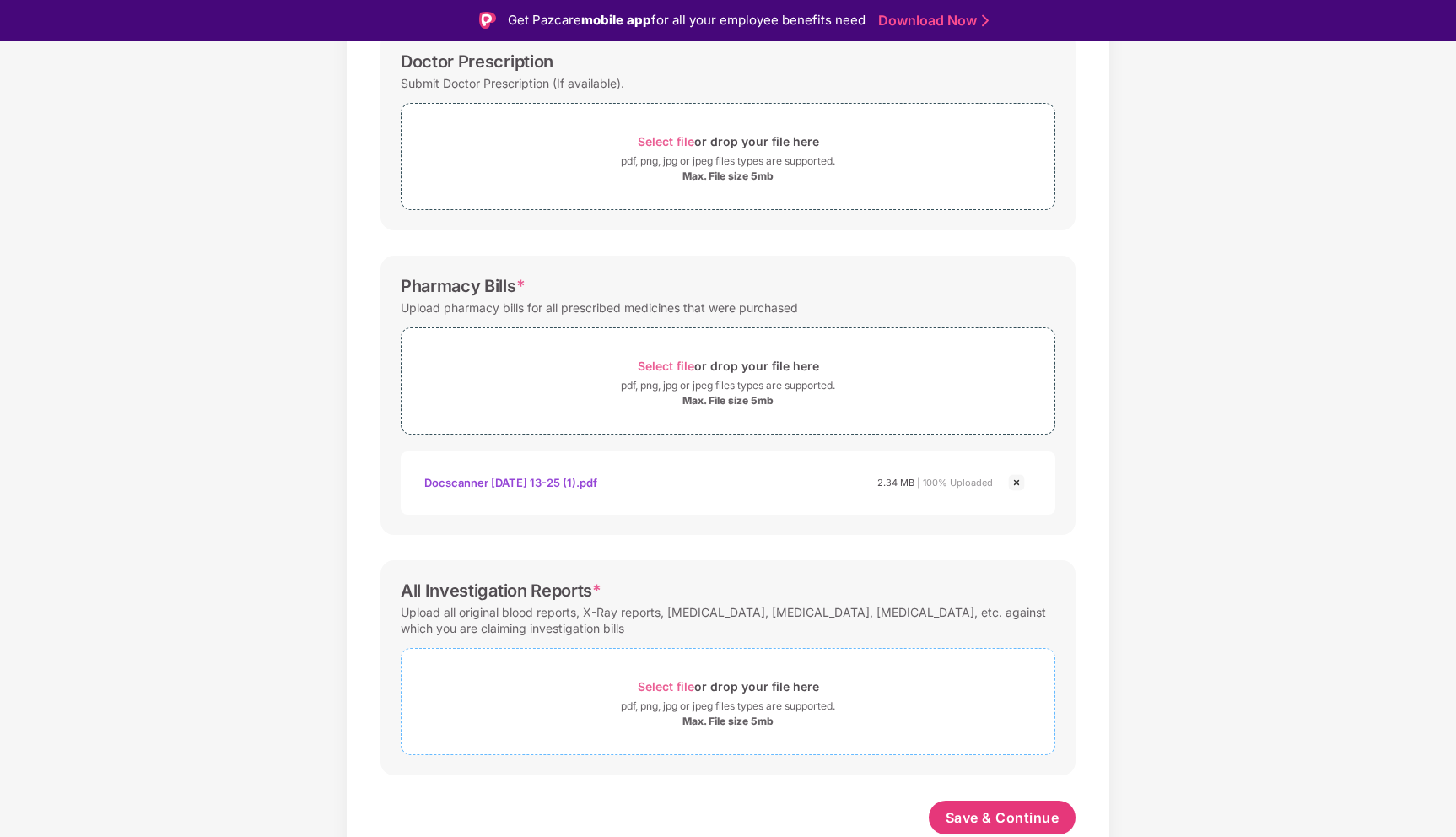
click at [664, 686] on span "Select file" at bounding box center [666, 686] width 56 height 15
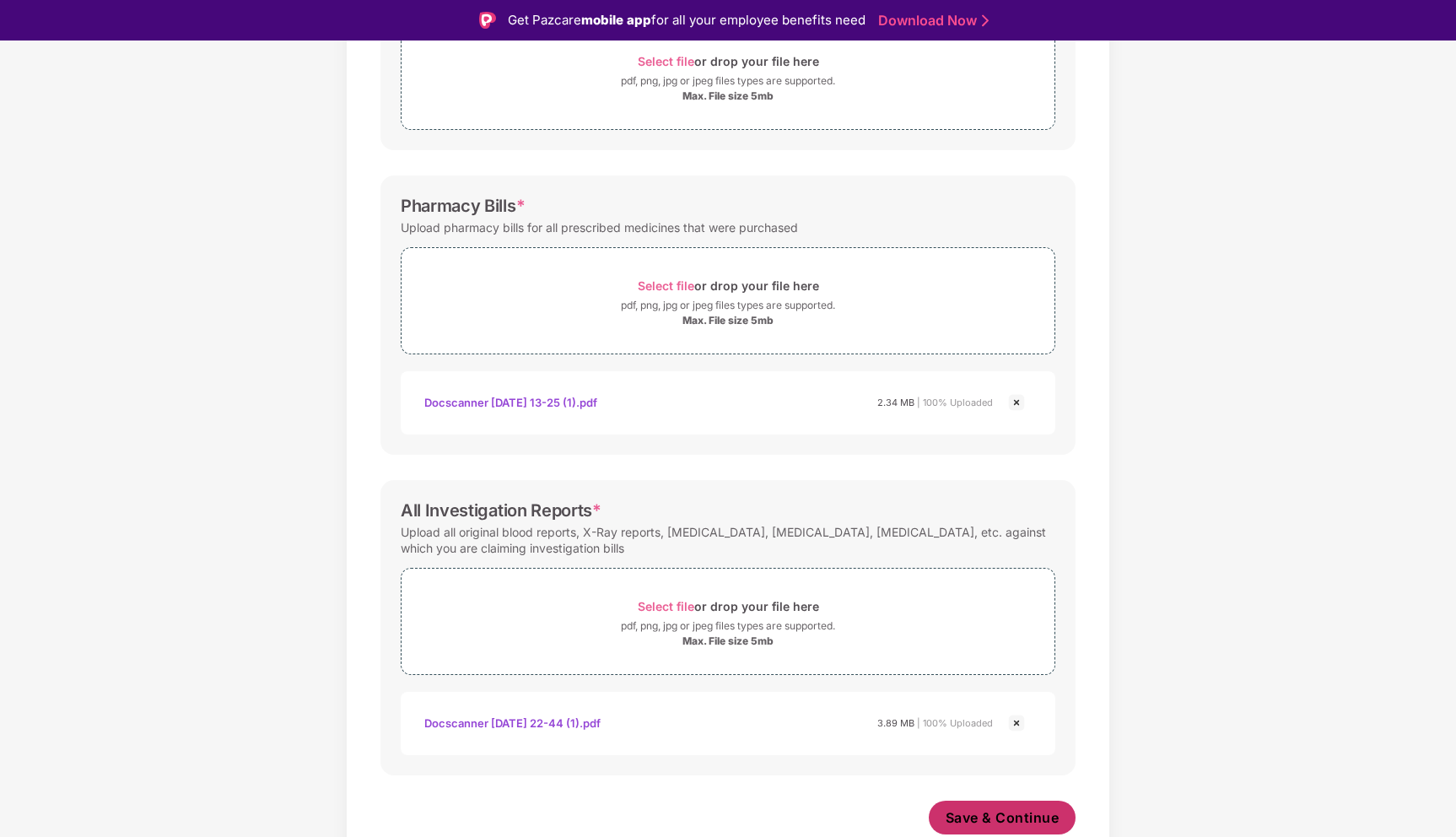
click at [981, 816] on span "Save & Continue" at bounding box center [1003, 818] width 114 height 18
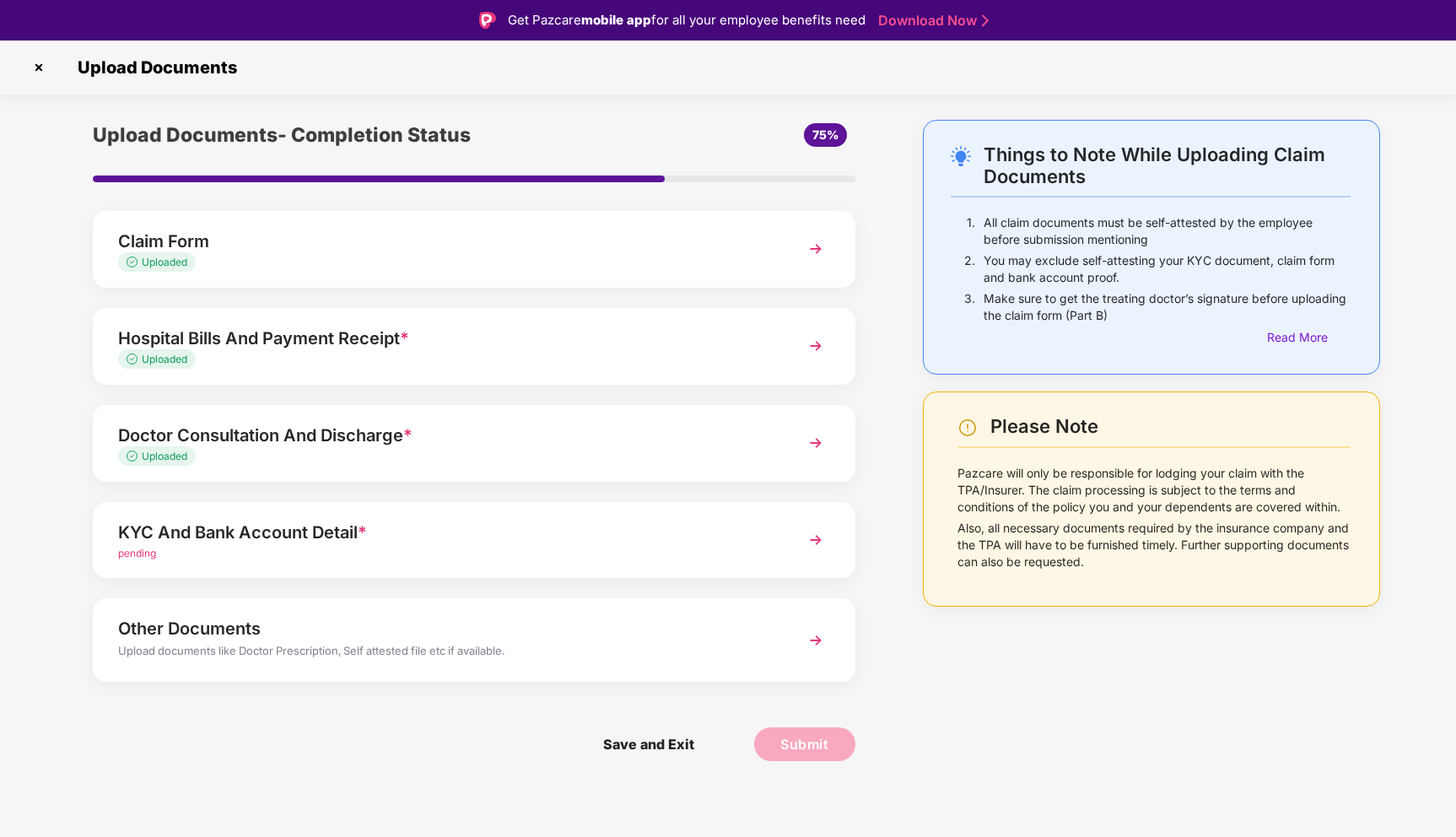
click at [310, 530] on div "KYC And Bank Account Detail *" at bounding box center [445, 533] width 652 height 27
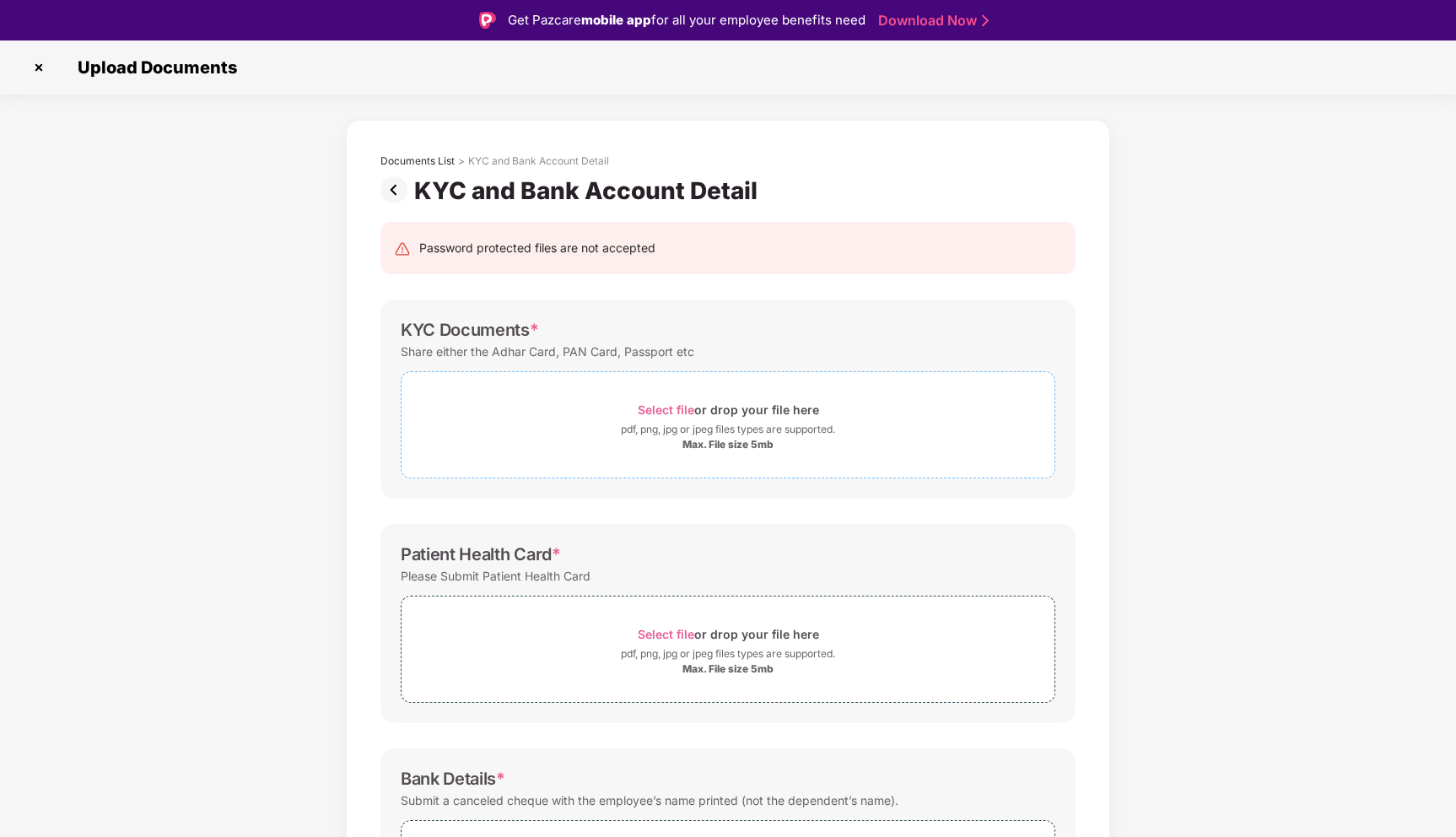
click at [664, 407] on span "Select file" at bounding box center [666, 410] width 56 height 15
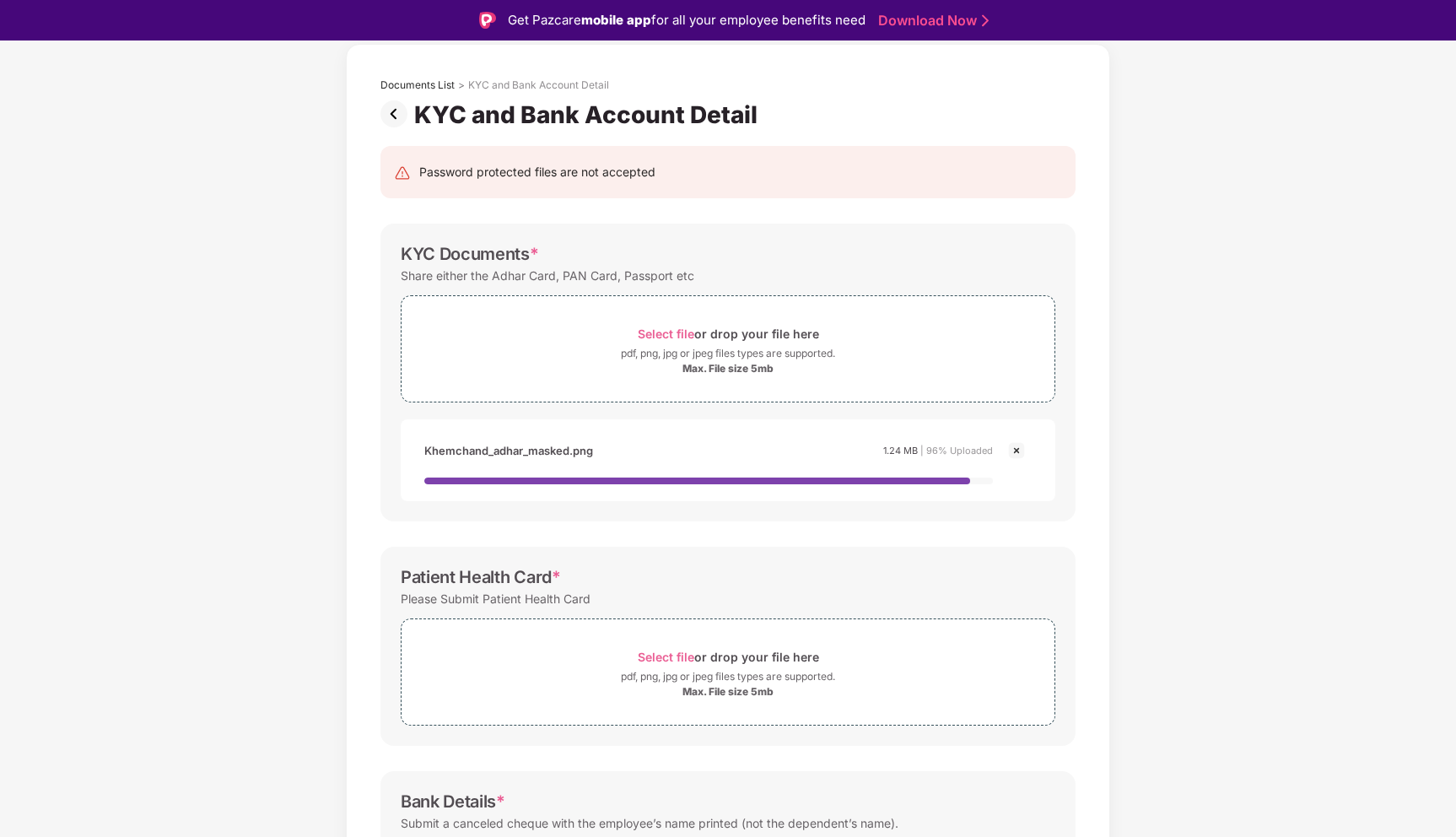
scroll to position [77, 0]
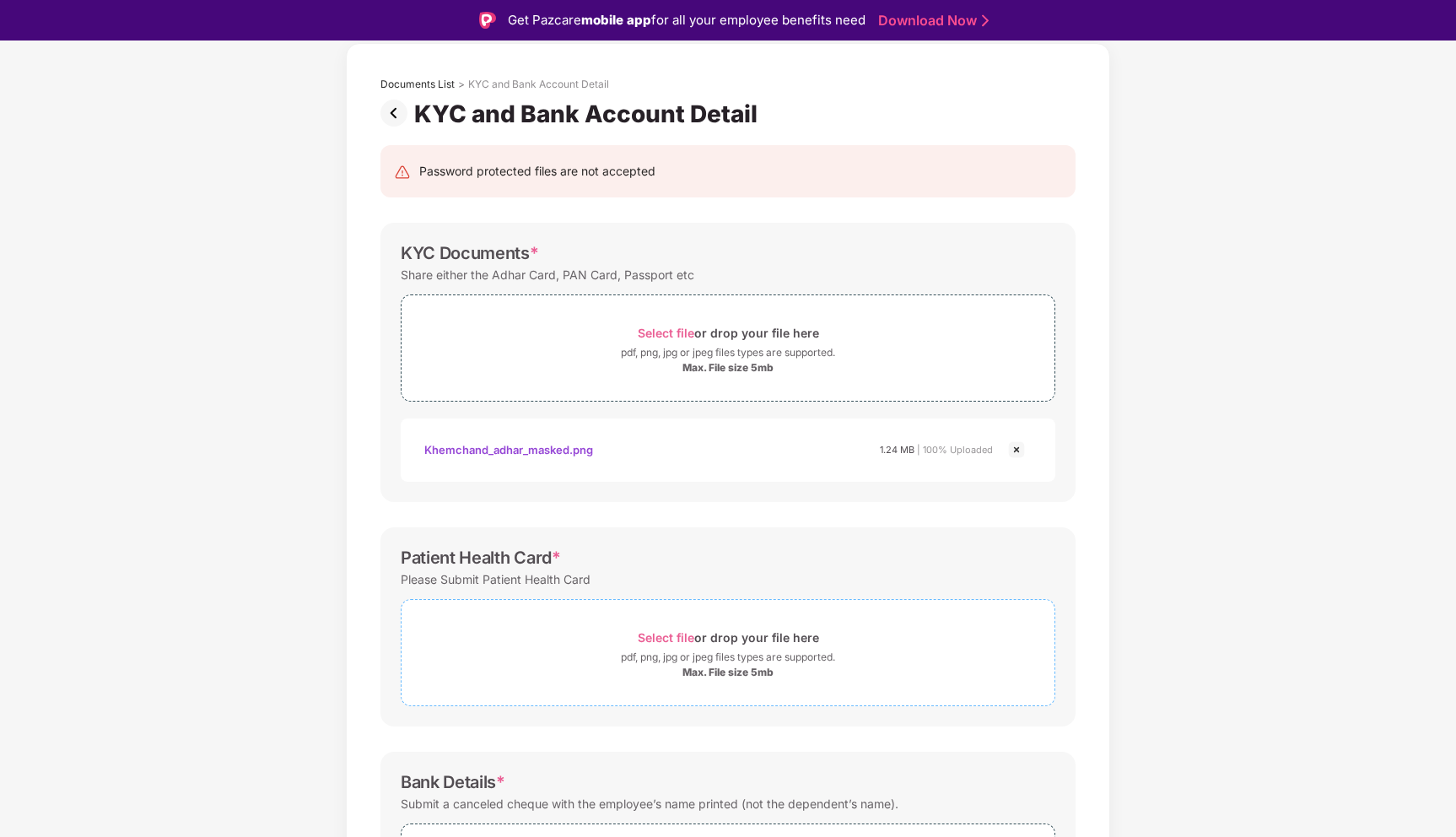
click at [667, 642] on span "Select file" at bounding box center [666, 637] width 56 height 15
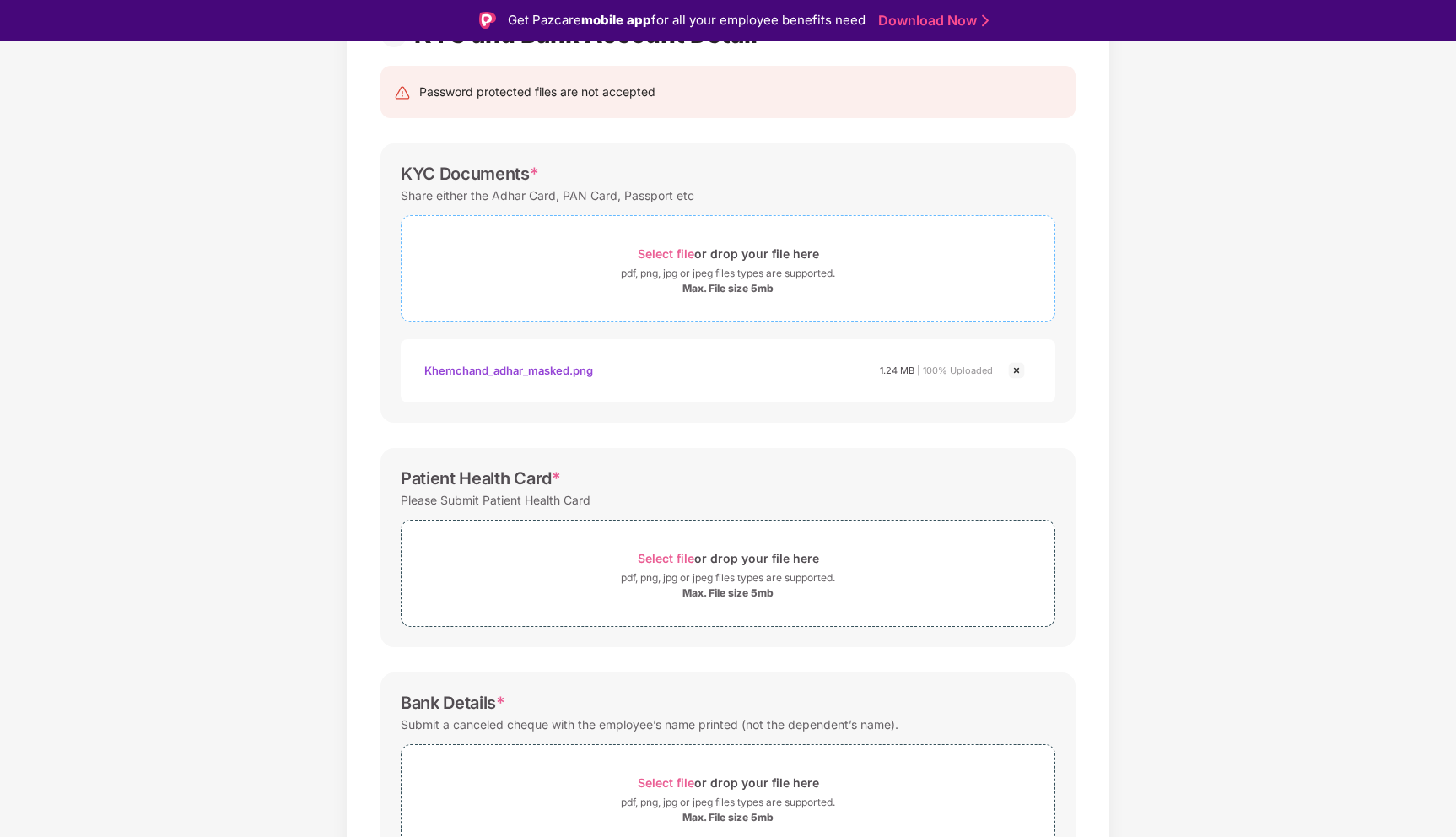
scroll to position [165, 0]
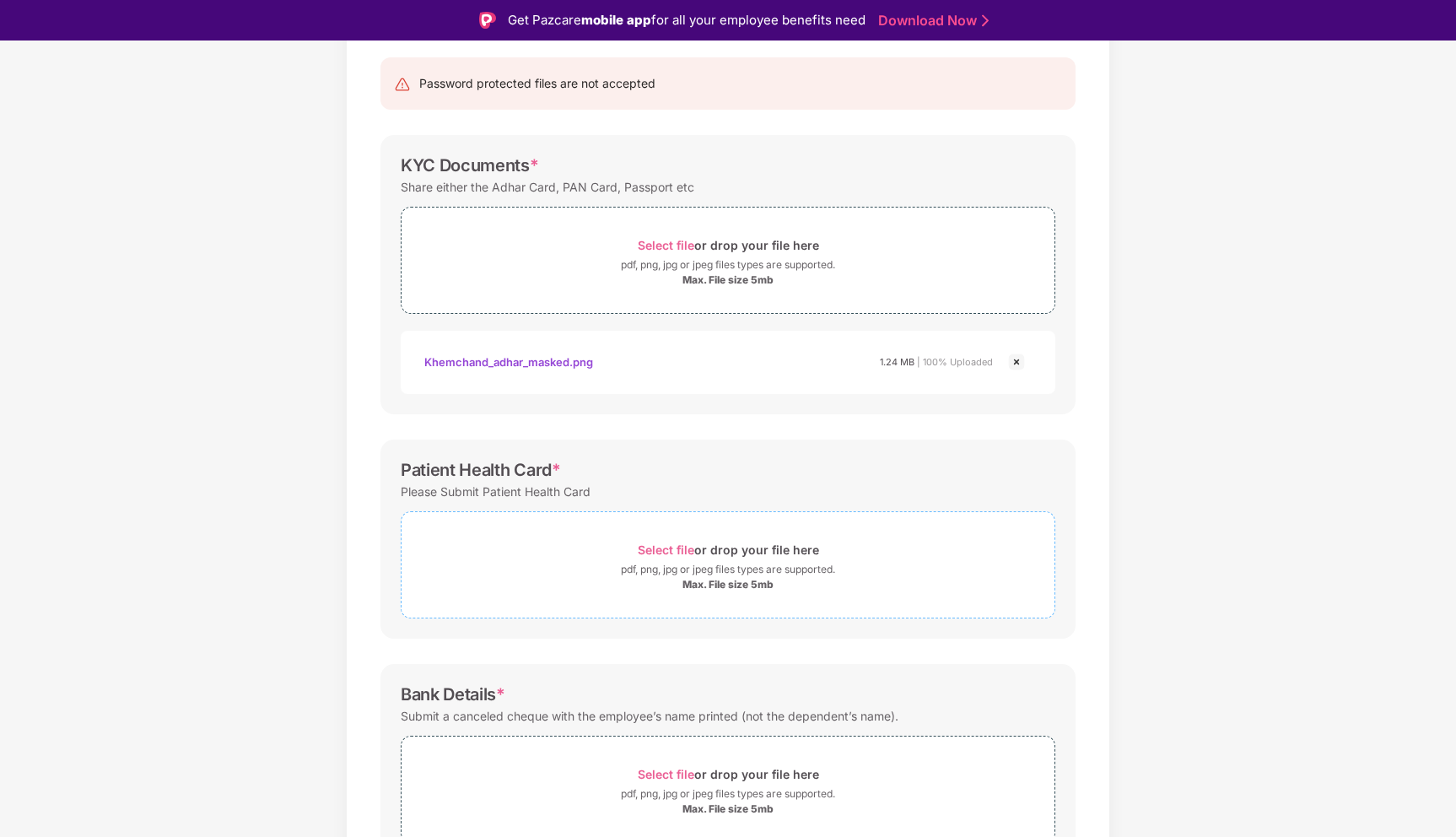
click at [670, 552] on span "Select file" at bounding box center [666, 550] width 56 height 15
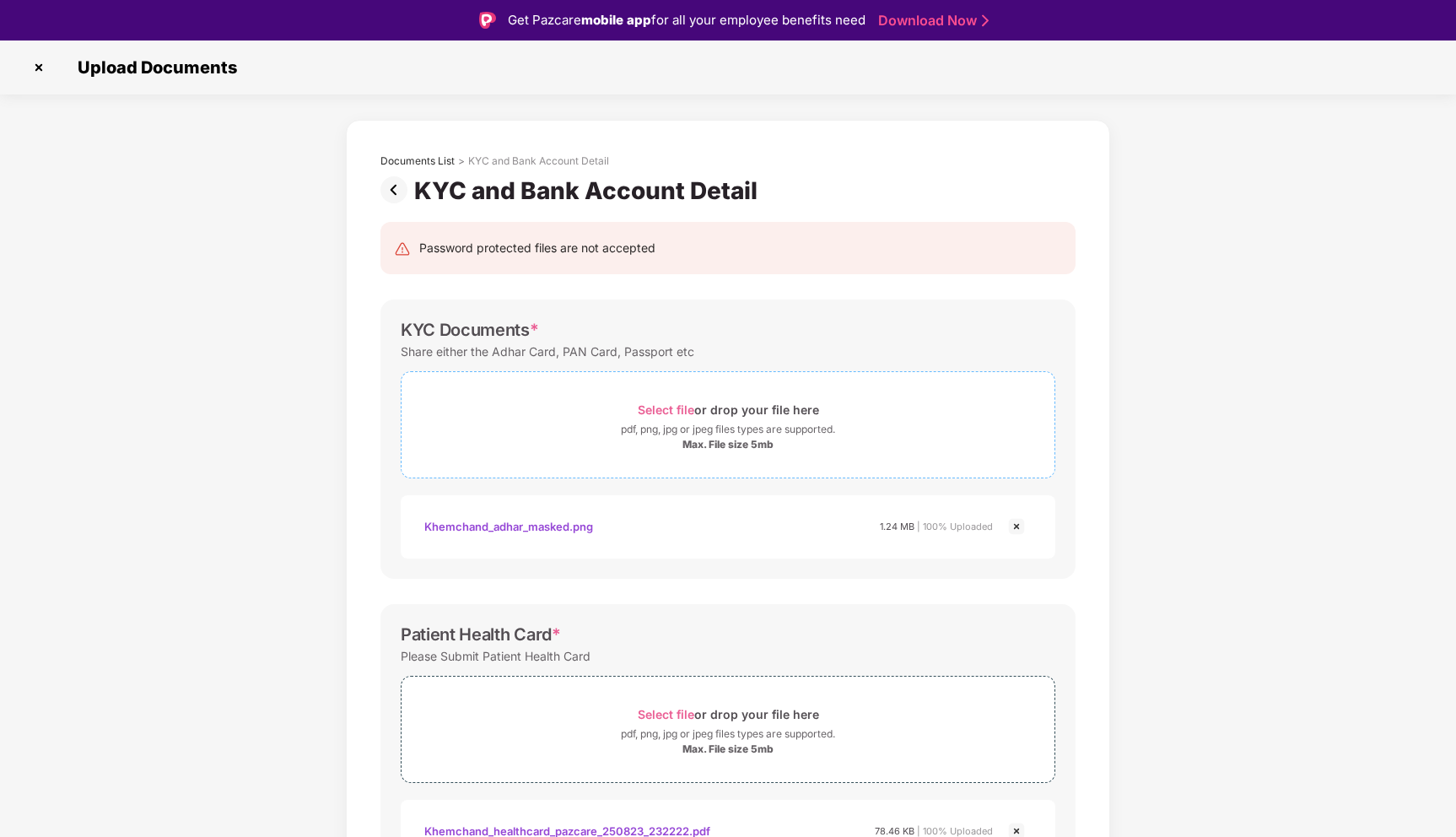
scroll to position [333, 0]
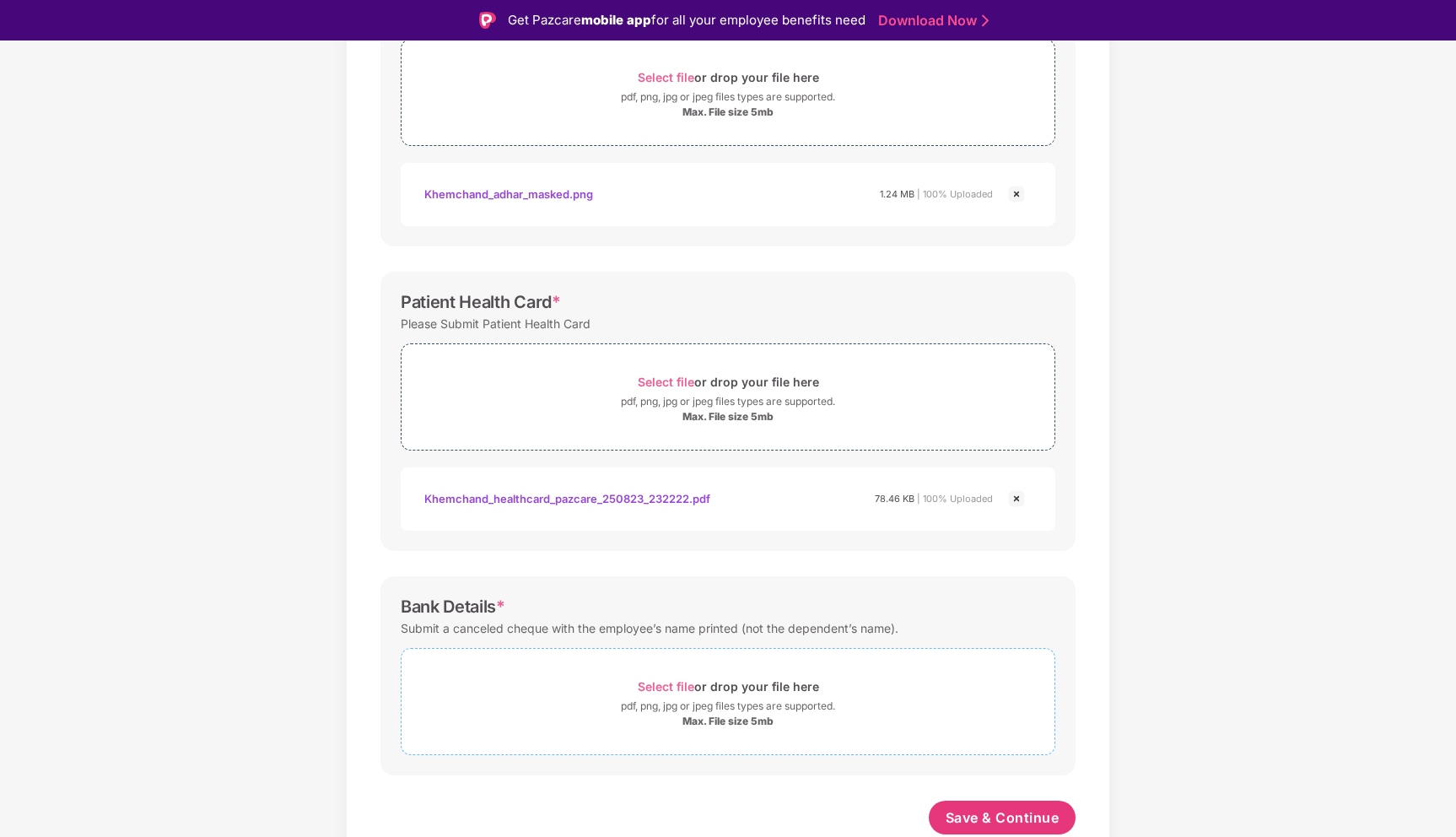
click at [668, 688] on span "Select file" at bounding box center [666, 686] width 56 height 15
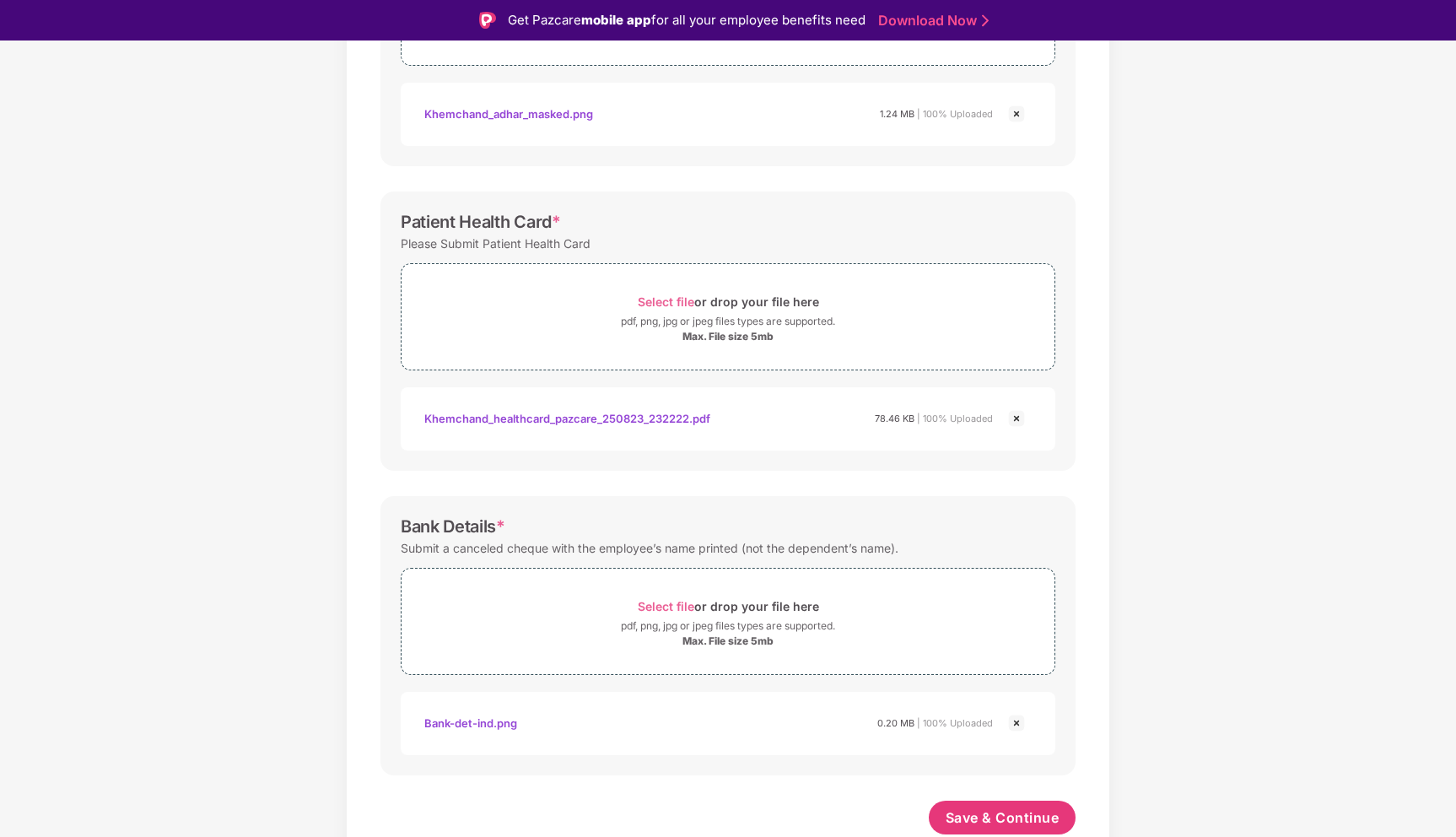
scroll to position [41, 0]
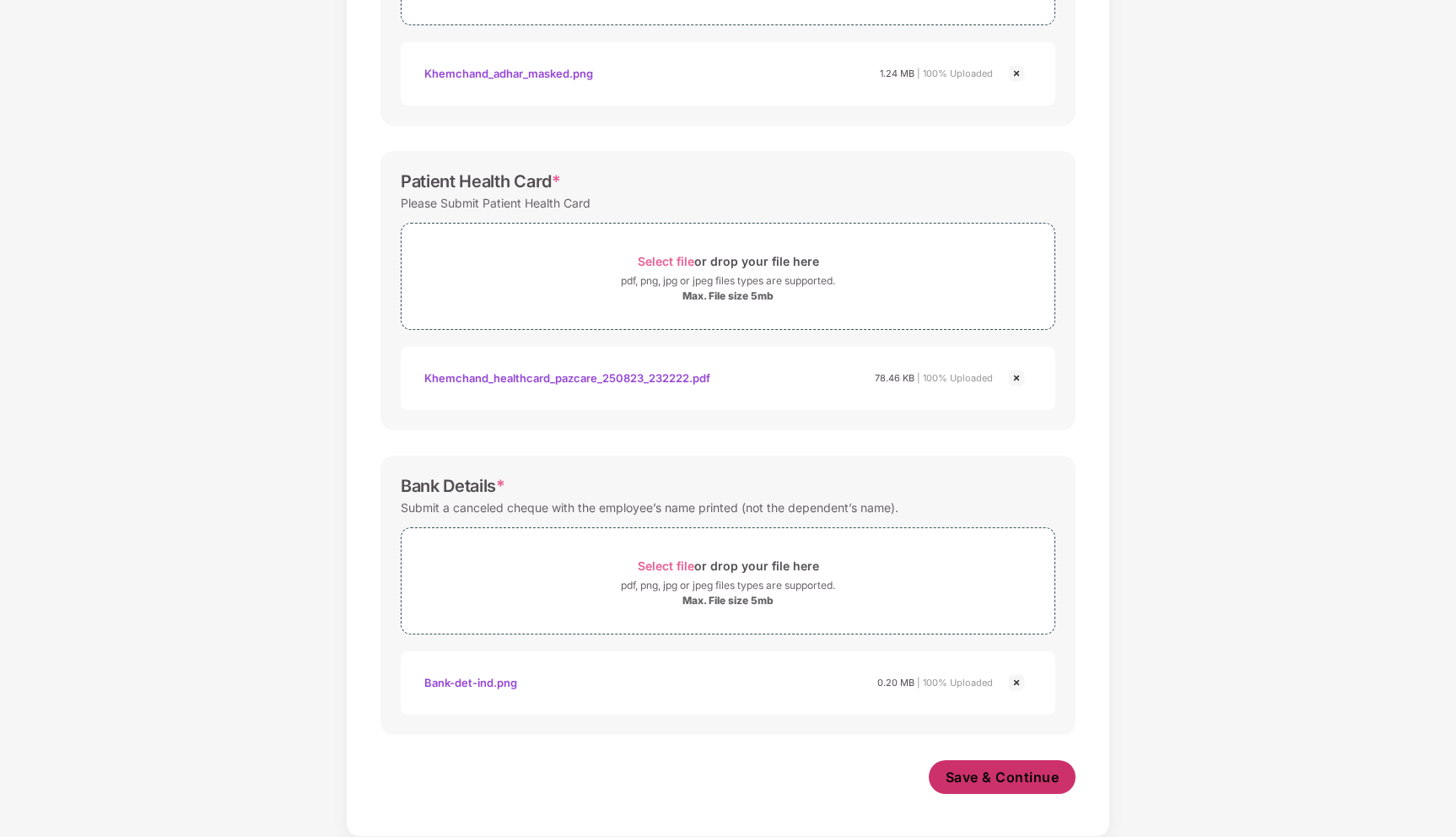
click at [962, 785] on span "Save & Continue" at bounding box center [1003, 777] width 114 height 18
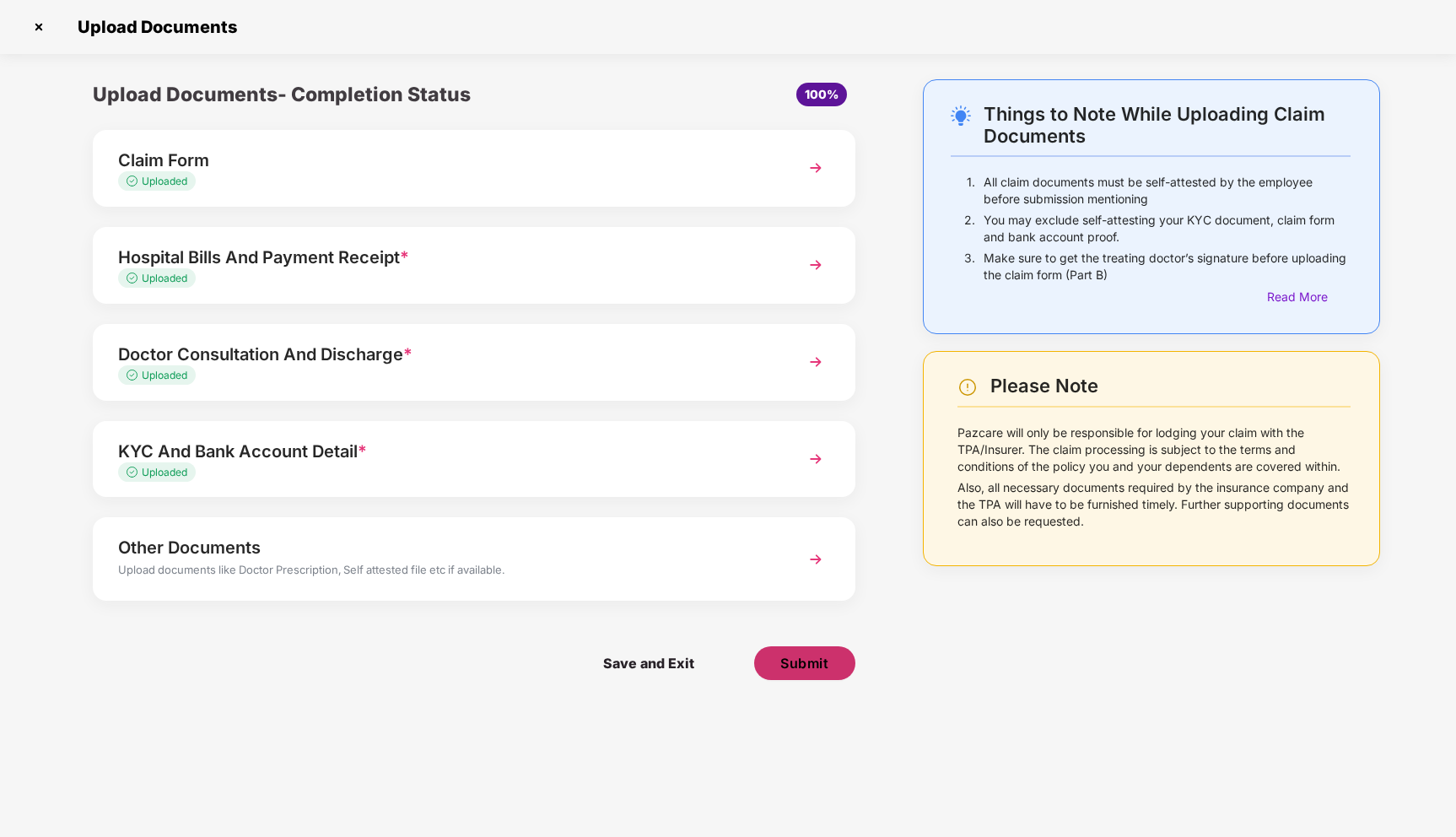
click at [809, 667] on span "Submit" at bounding box center [805, 663] width 49 height 18
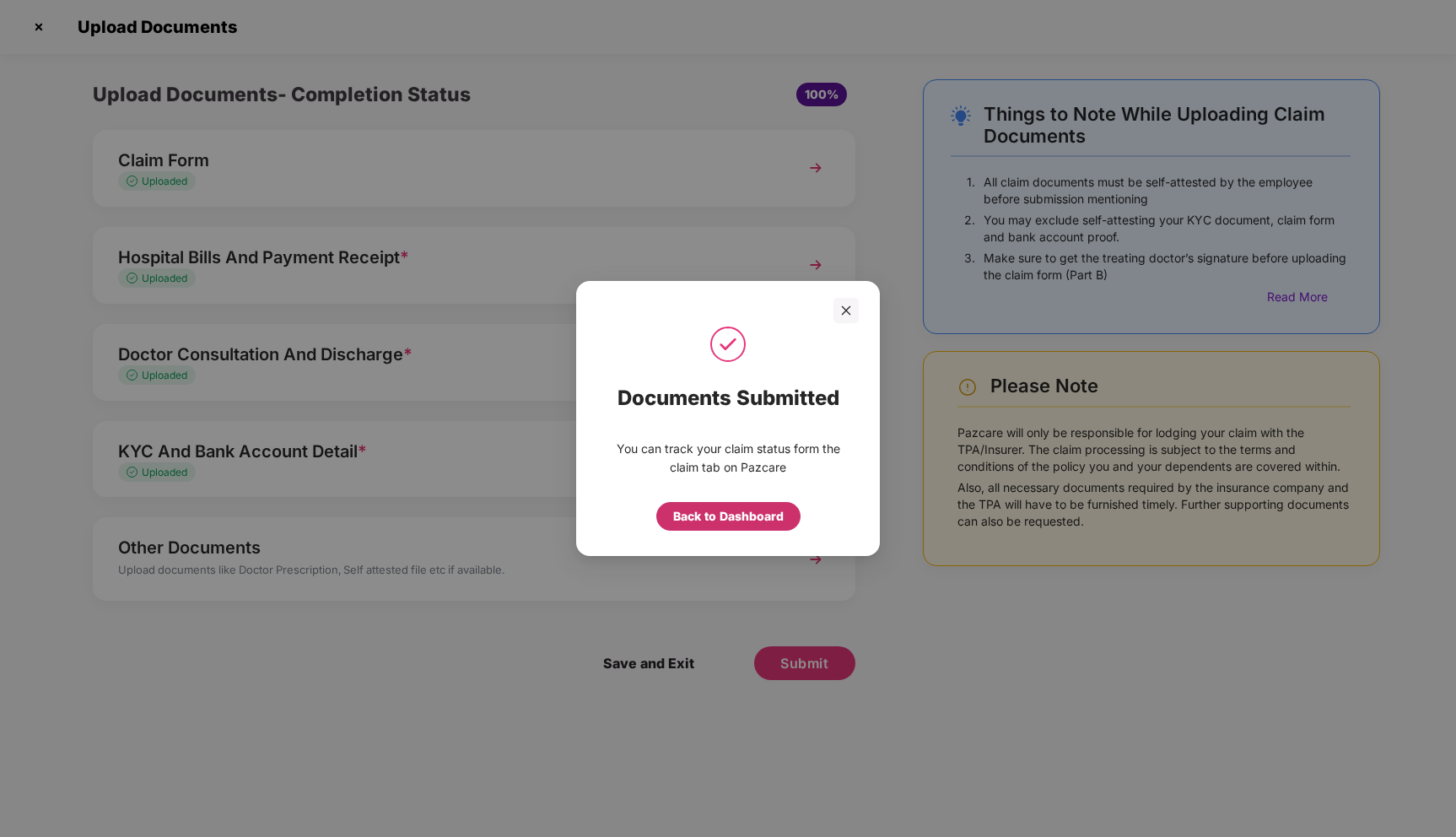
click at [737, 515] on div "Back to Dashboard" at bounding box center [729, 516] width 111 height 18
